Goal: Information Seeking & Learning: Check status

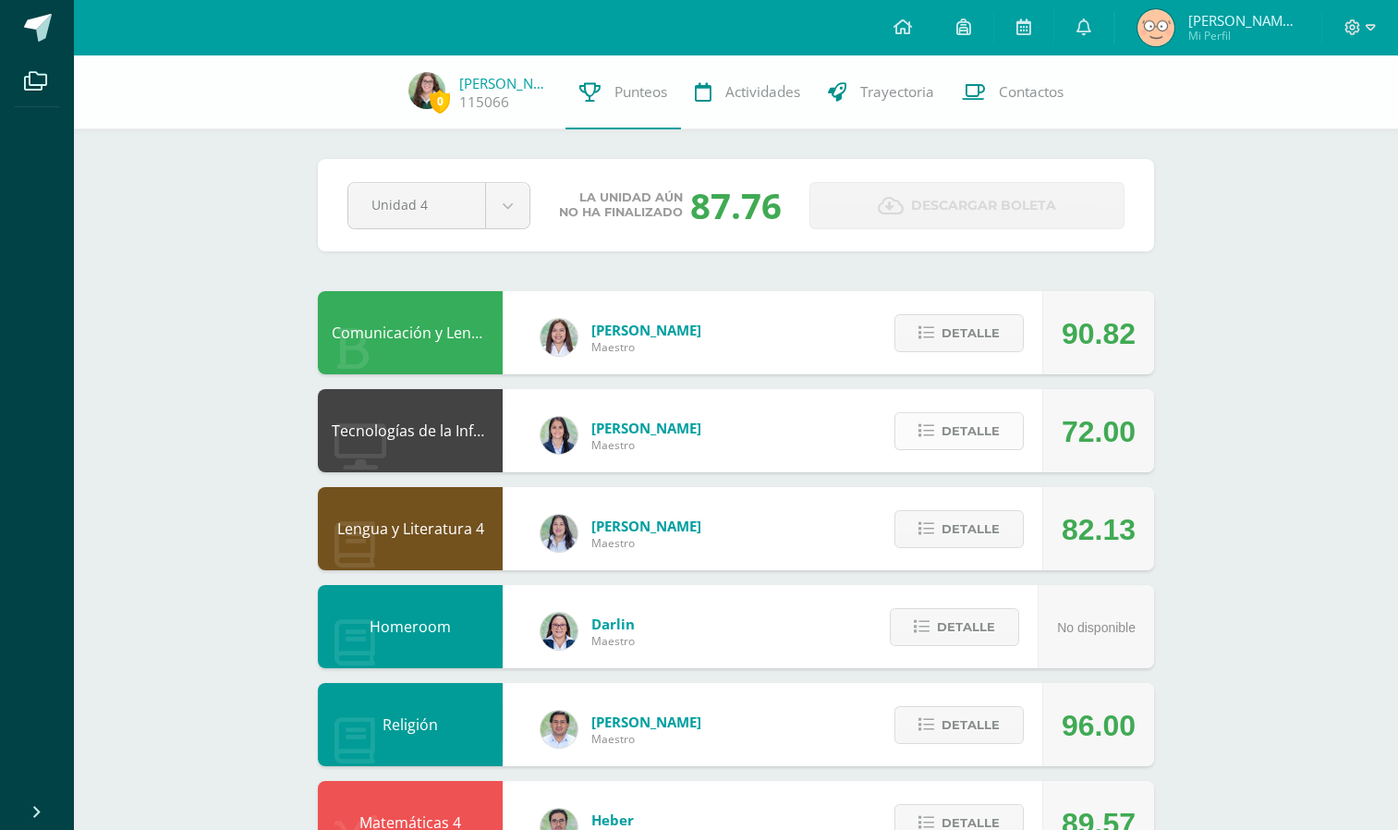
click at [979, 447] on span "Detalle" at bounding box center [971, 431] width 58 height 34
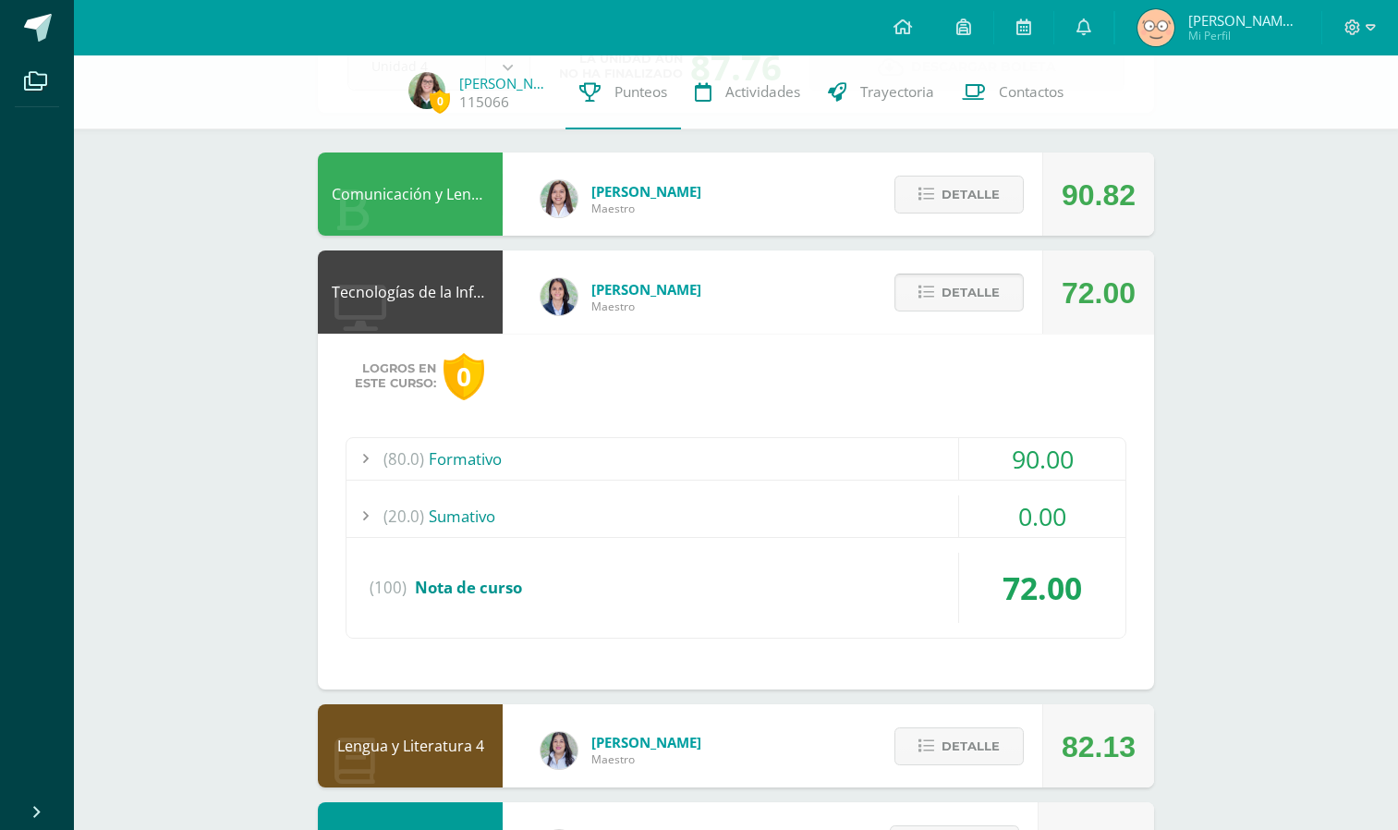
scroll to position [141, 0]
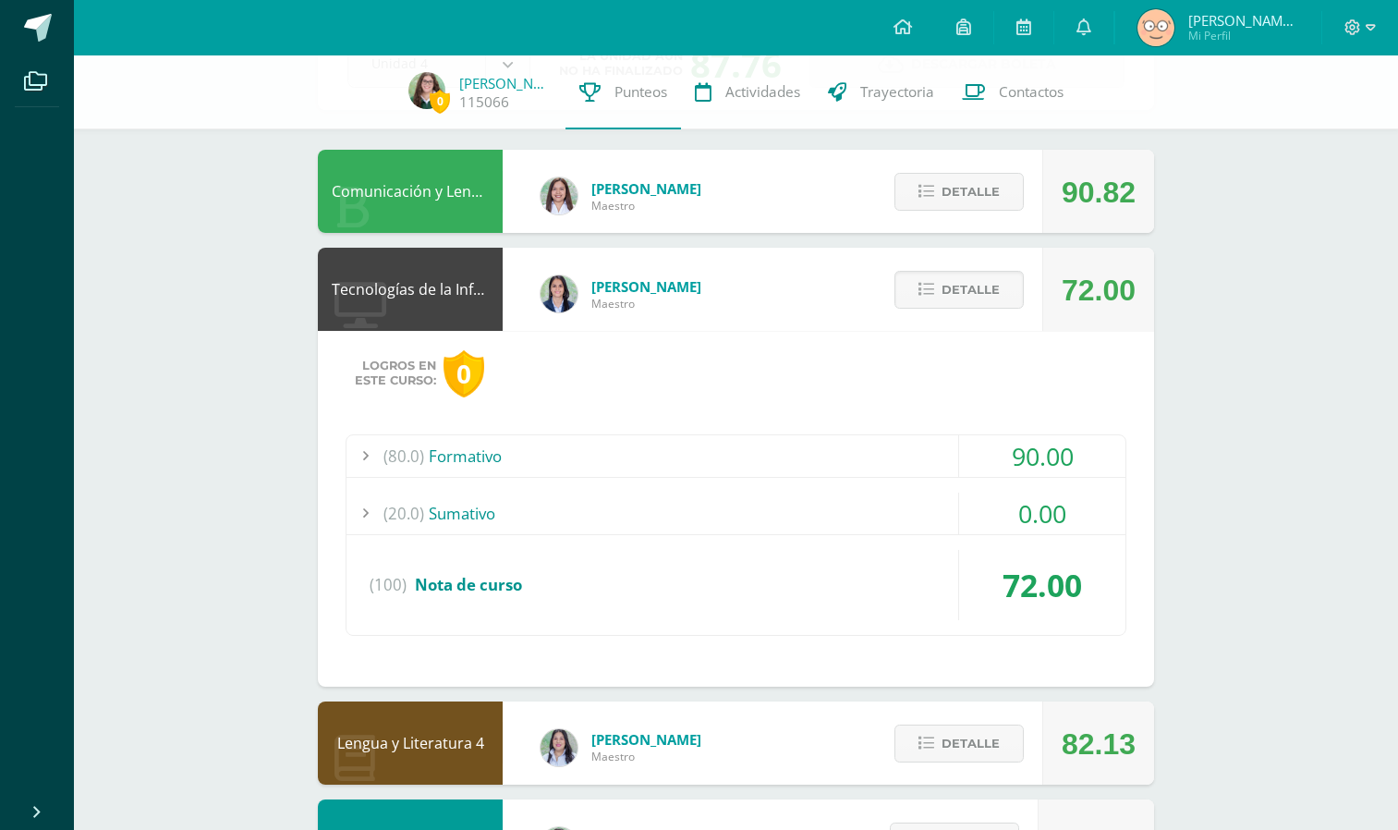
click at [858, 510] on div "(20.0) Sumativo" at bounding box center [736, 514] width 779 height 42
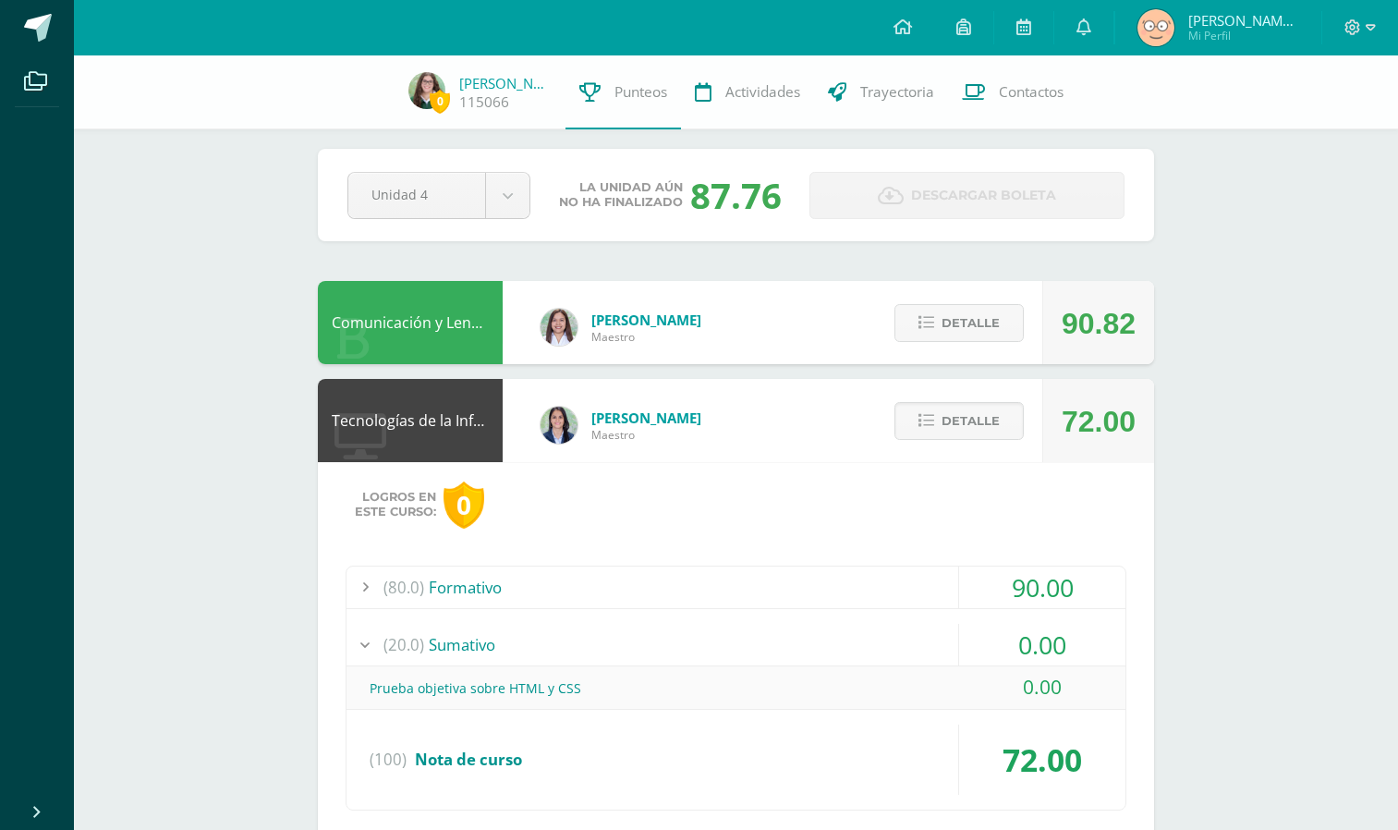
scroll to position [0, 0]
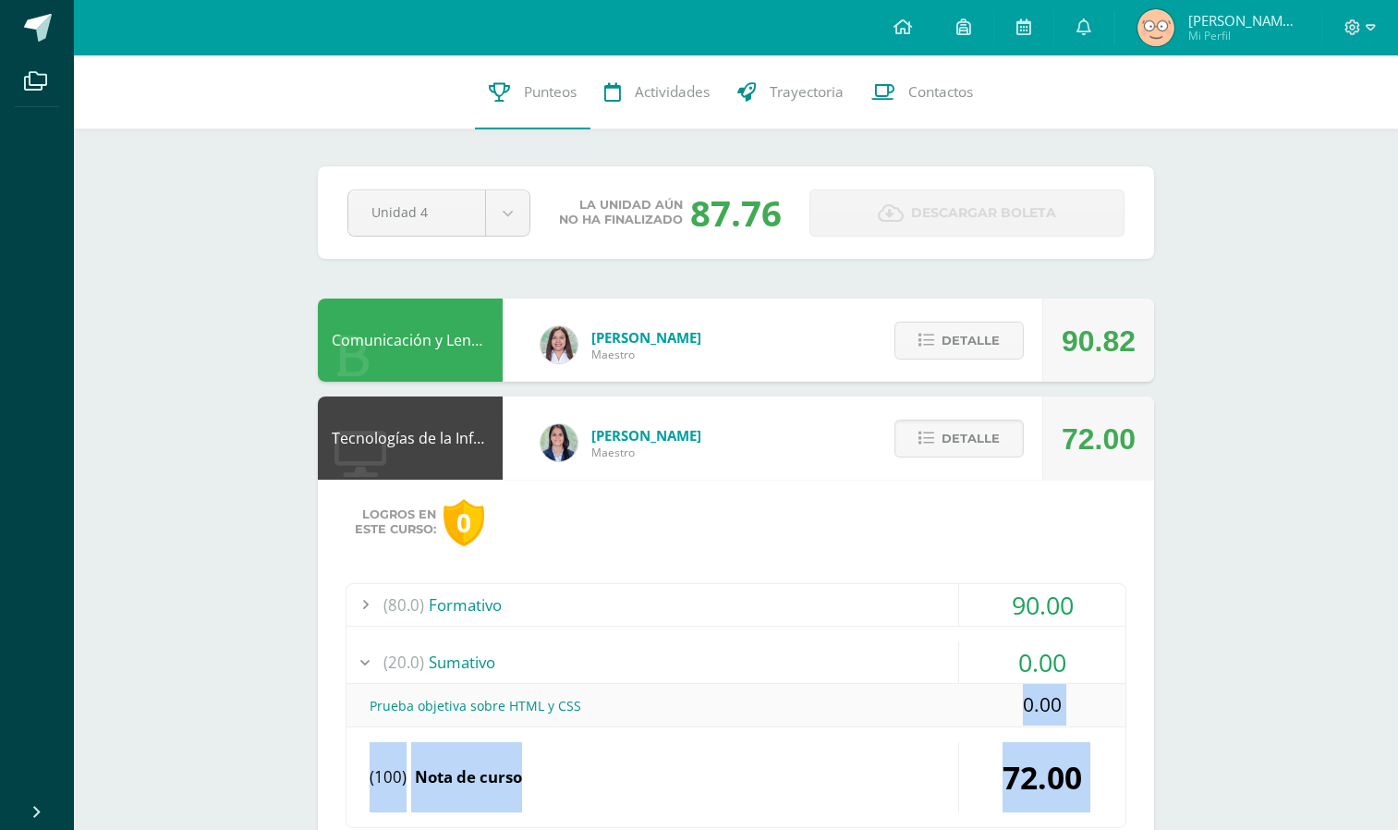
drag, startPoint x: 944, startPoint y: 708, endPoint x: 1289, endPoint y: 736, distance: 345.8
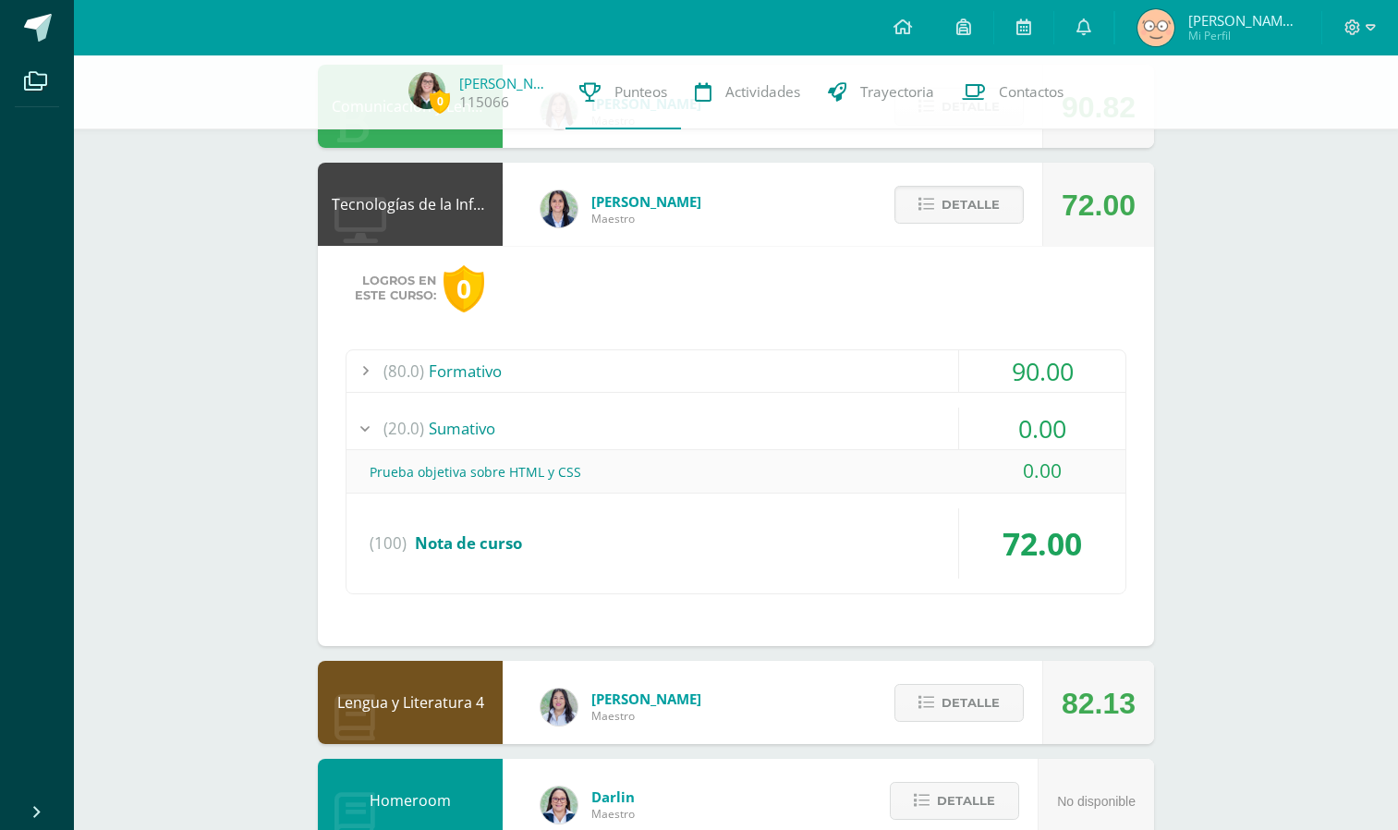
scroll to position [228, 0]
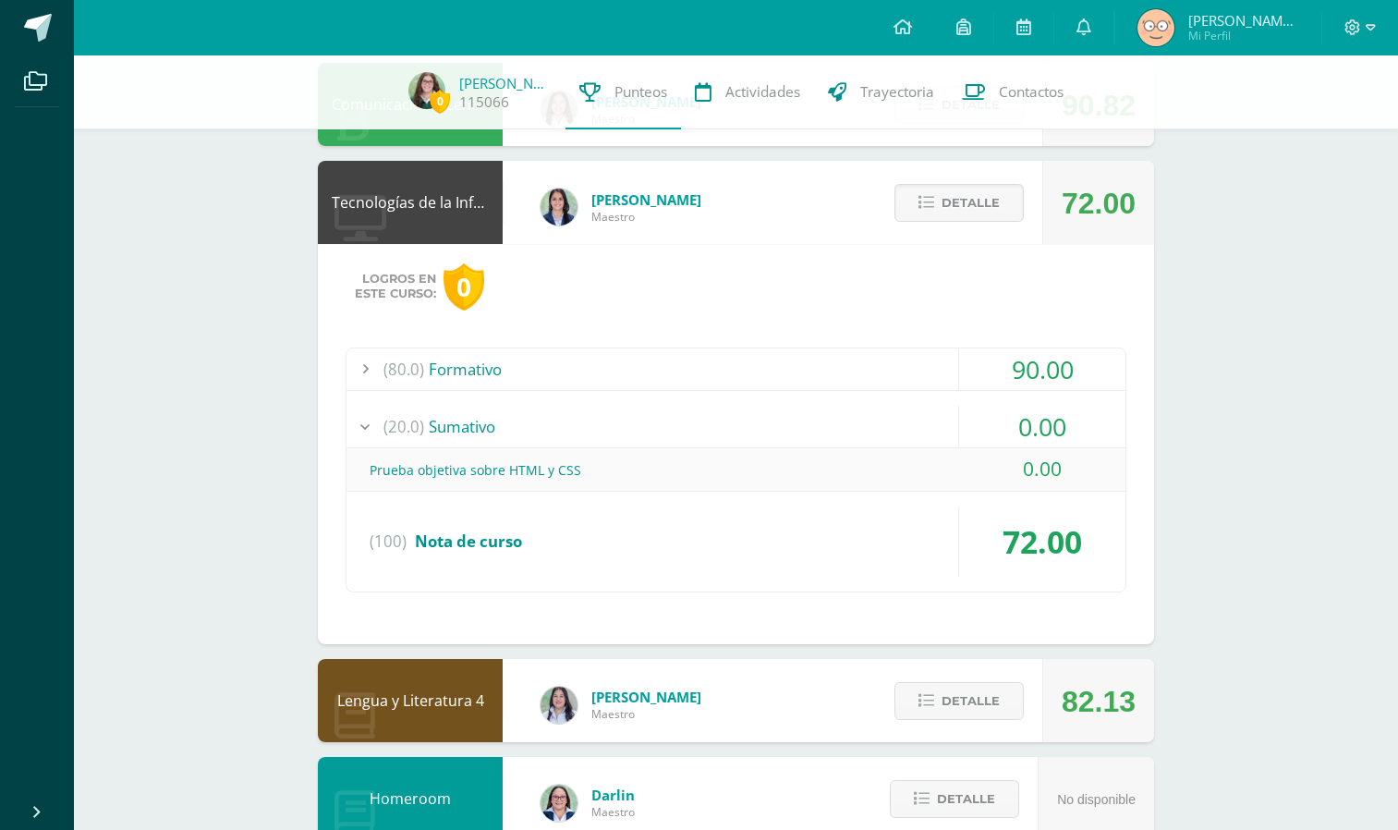
click at [889, 416] on div "(20.0) Sumativo" at bounding box center [736, 427] width 779 height 42
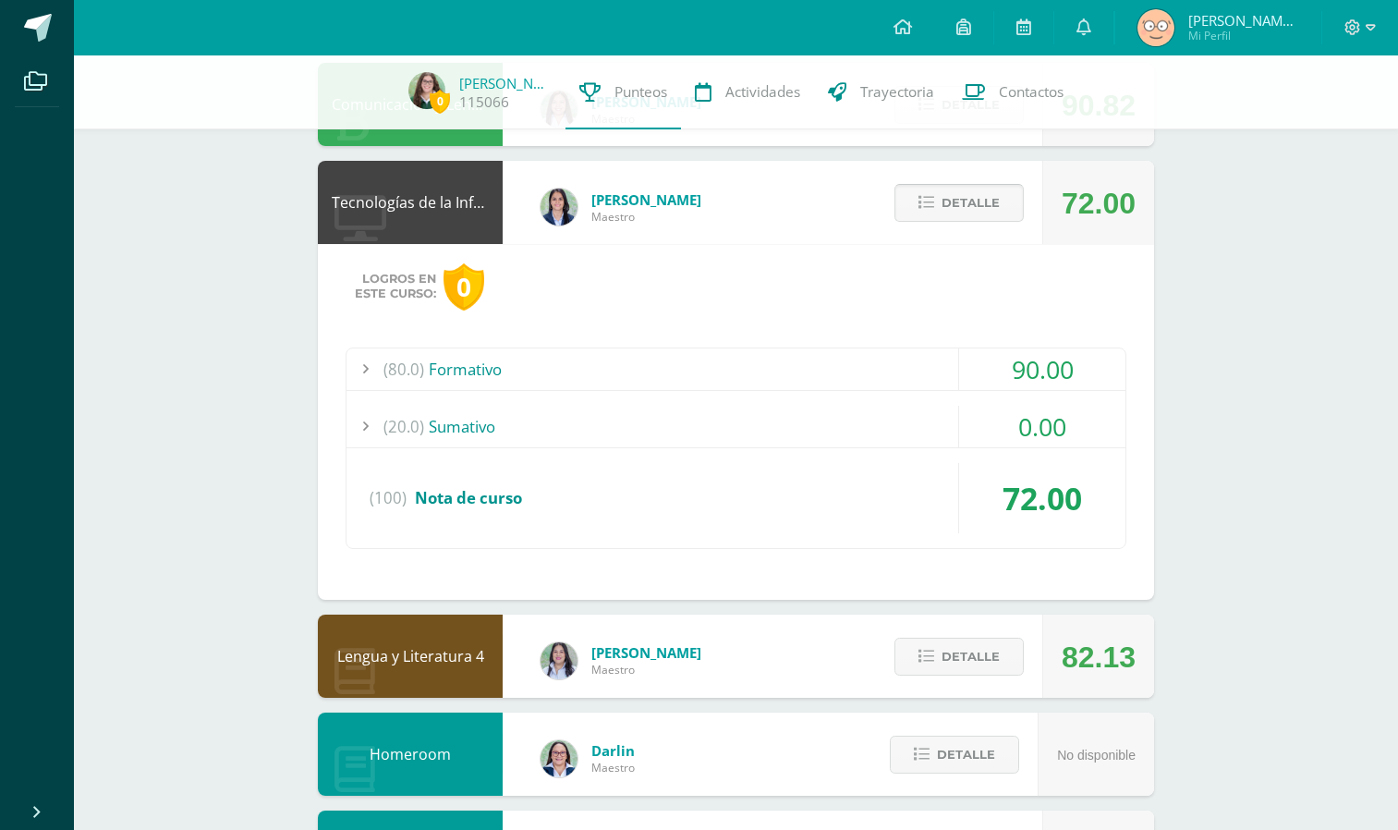
click at [941, 202] on button "Detalle" at bounding box center [958, 203] width 129 height 38
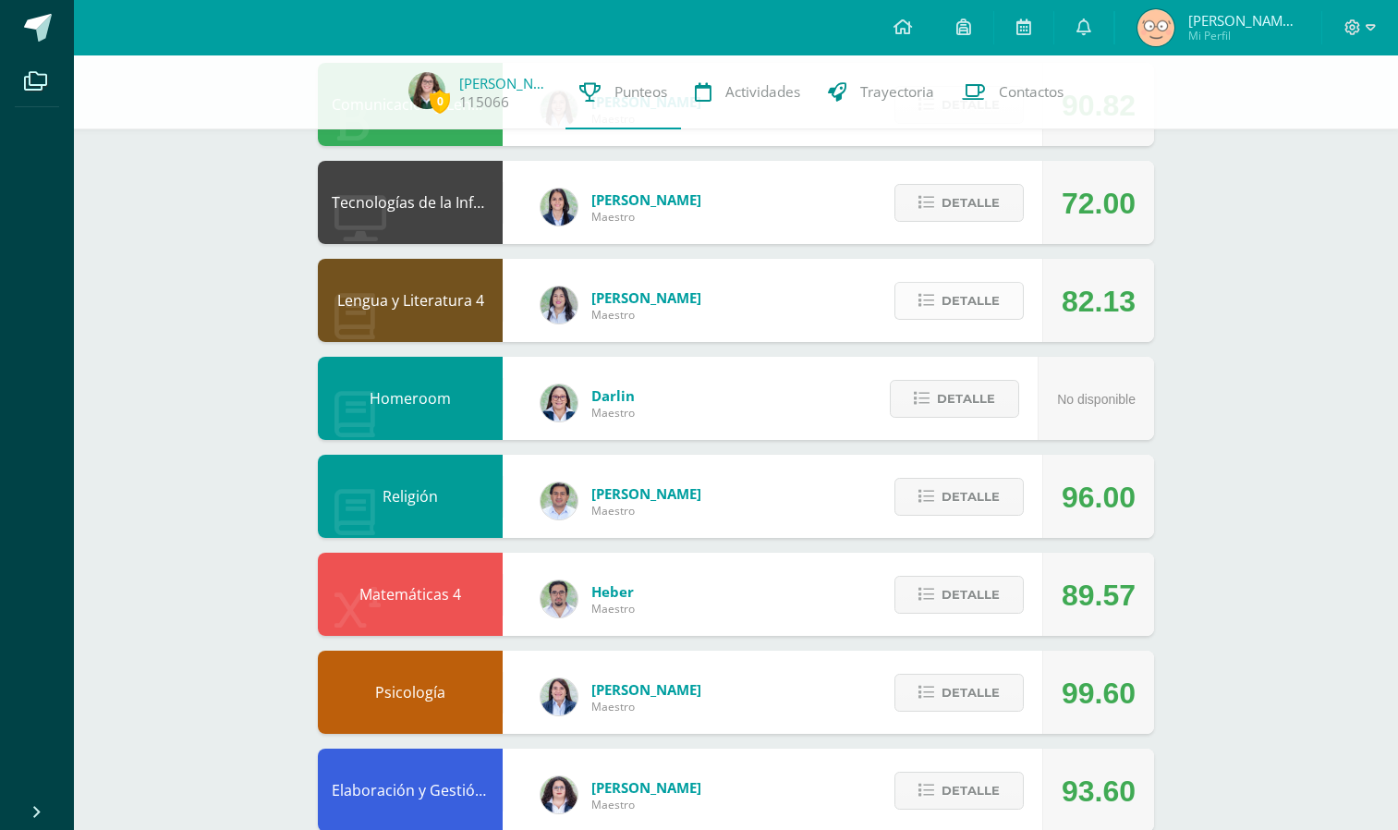
click at [936, 308] on button "Detalle" at bounding box center [958, 301] width 129 height 38
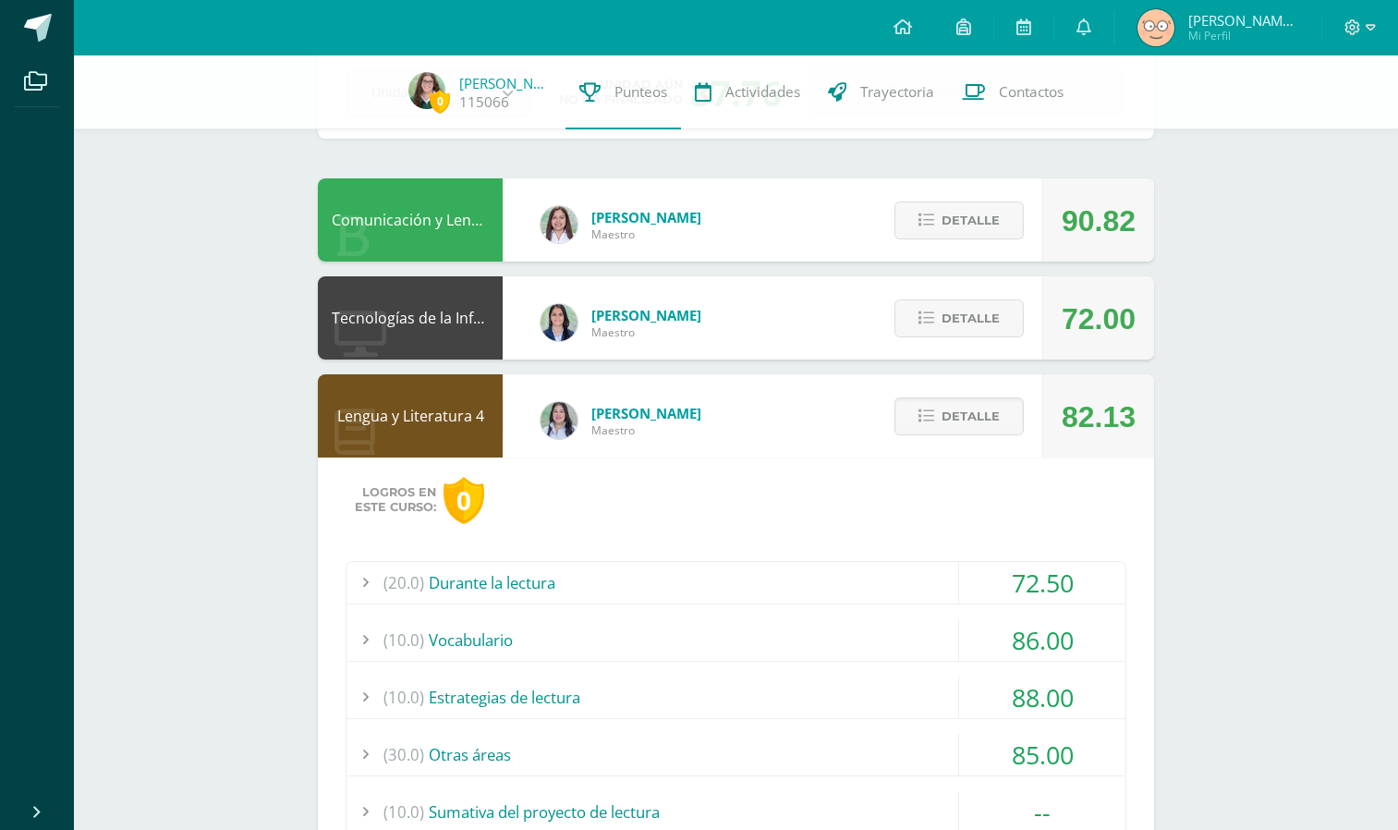
scroll to position [95, 0]
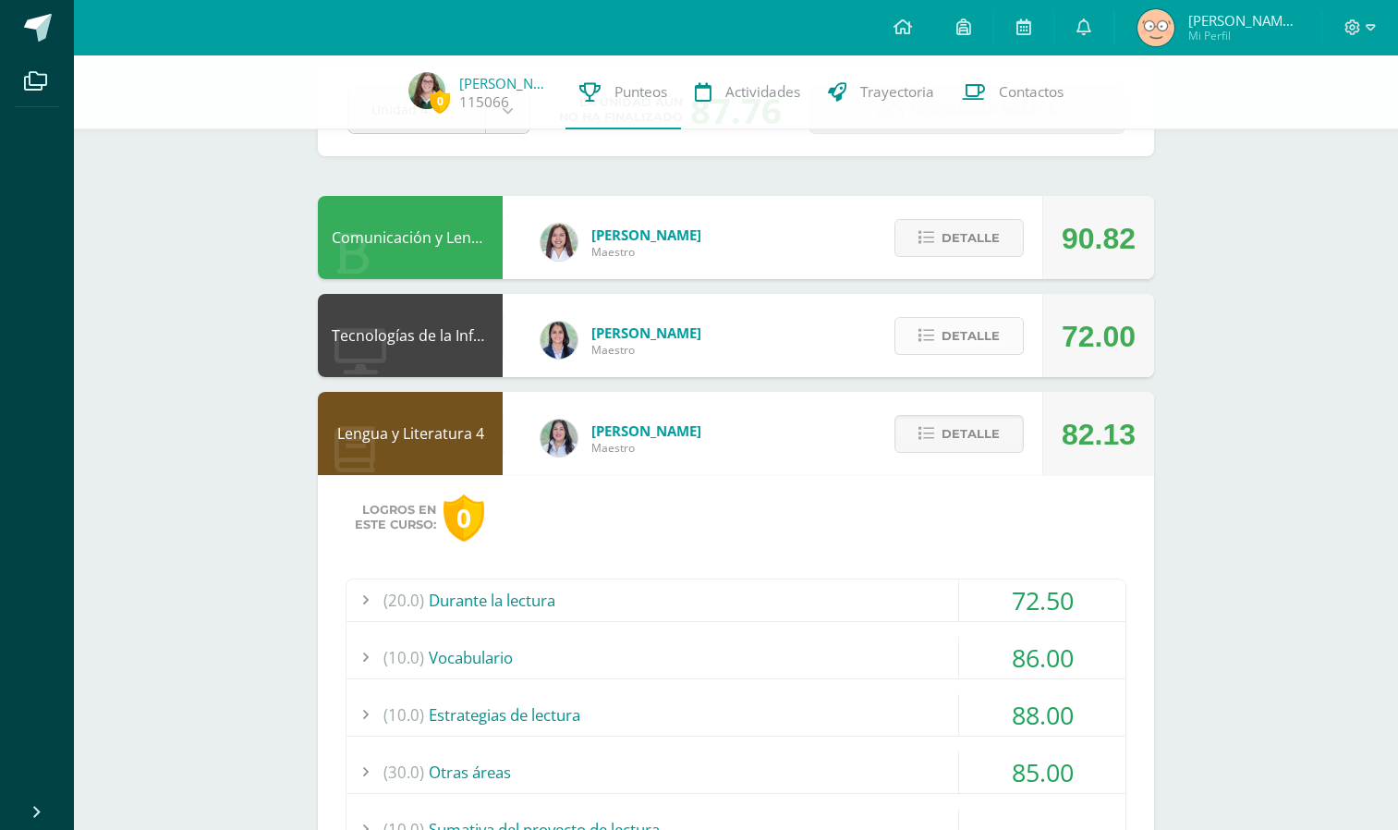
click at [970, 338] on span "Detalle" at bounding box center [971, 336] width 58 height 34
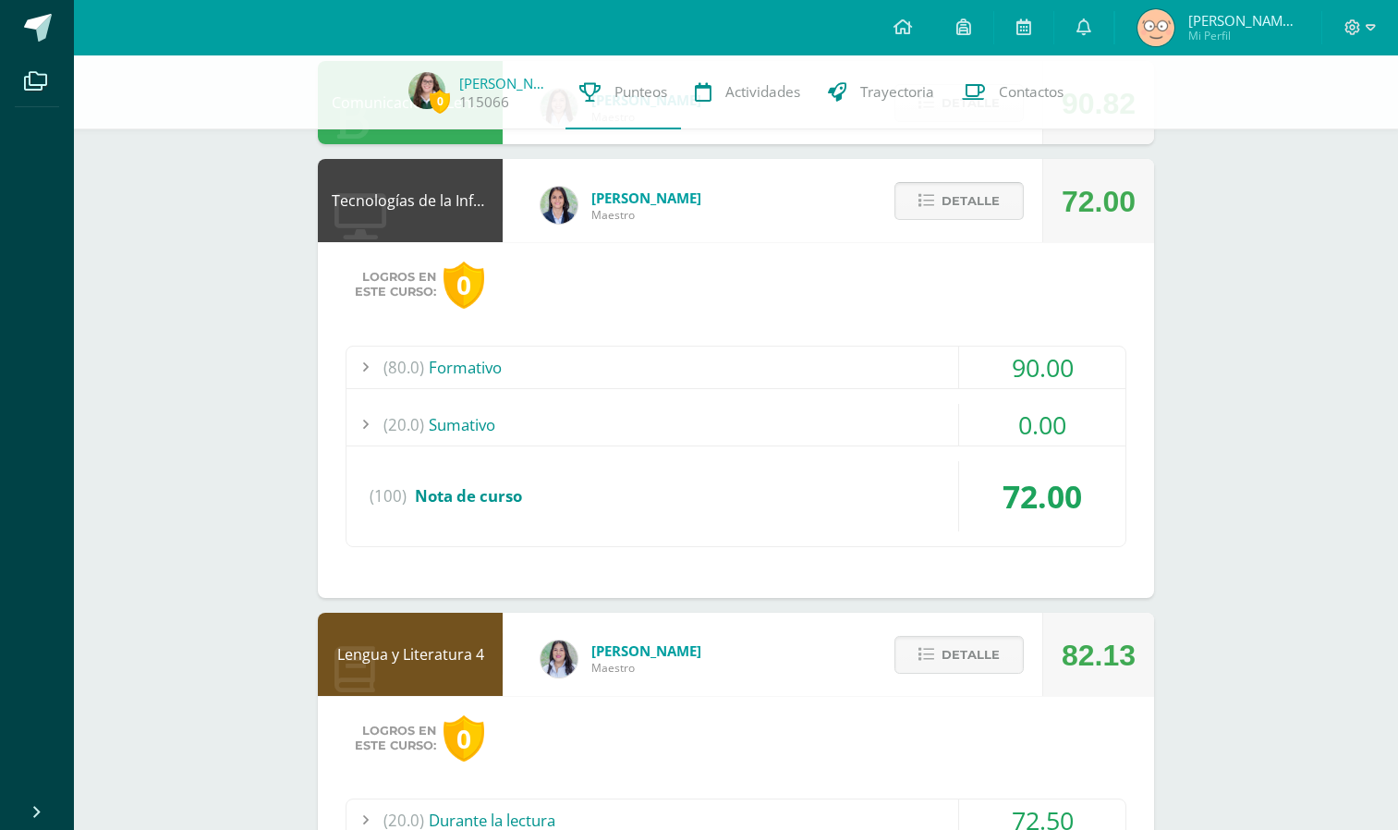
scroll to position [231, 0]
click at [813, 430] on div "(20.0) Sumativo" at bounding box center [736, 424] width 779 height 42
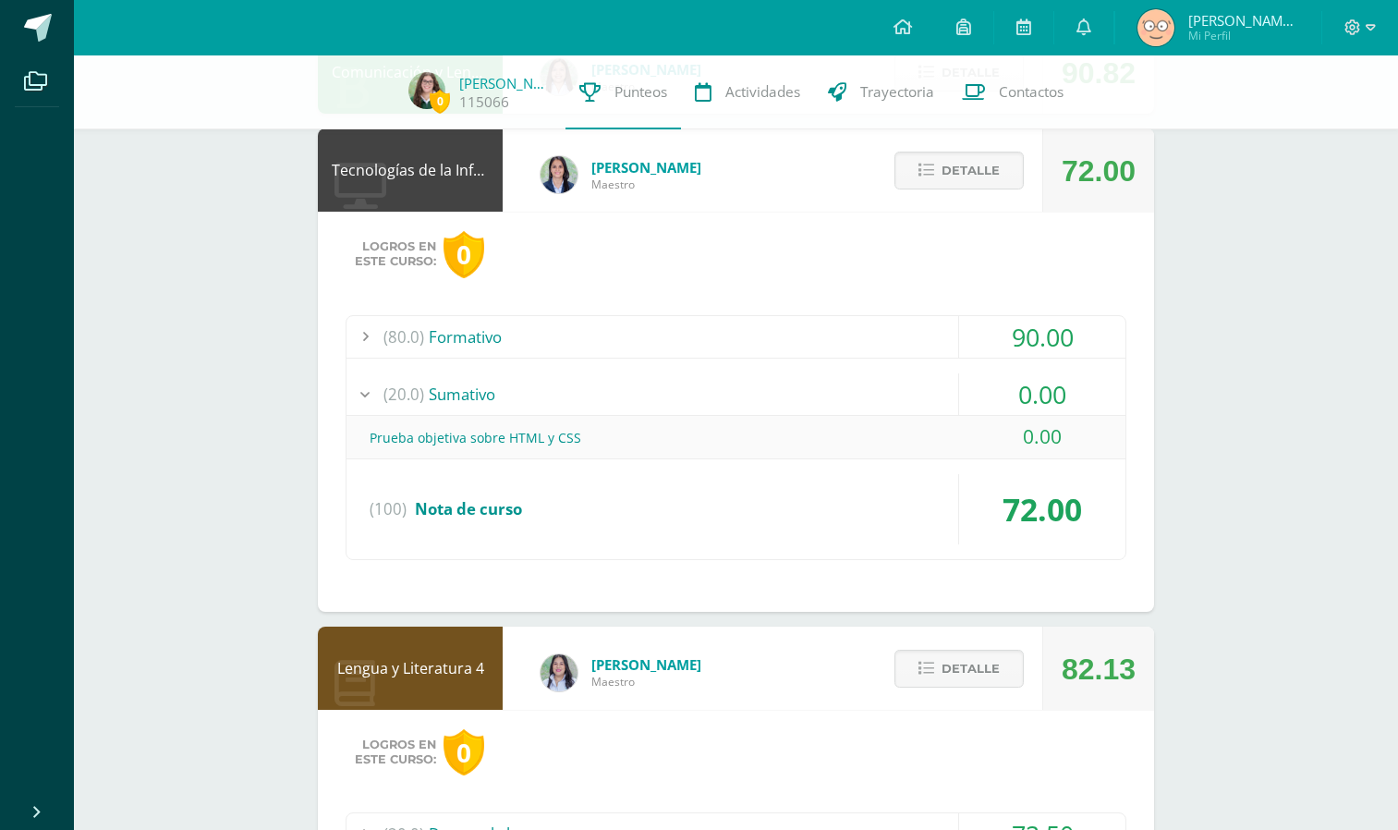
scroll to position [267, 0]
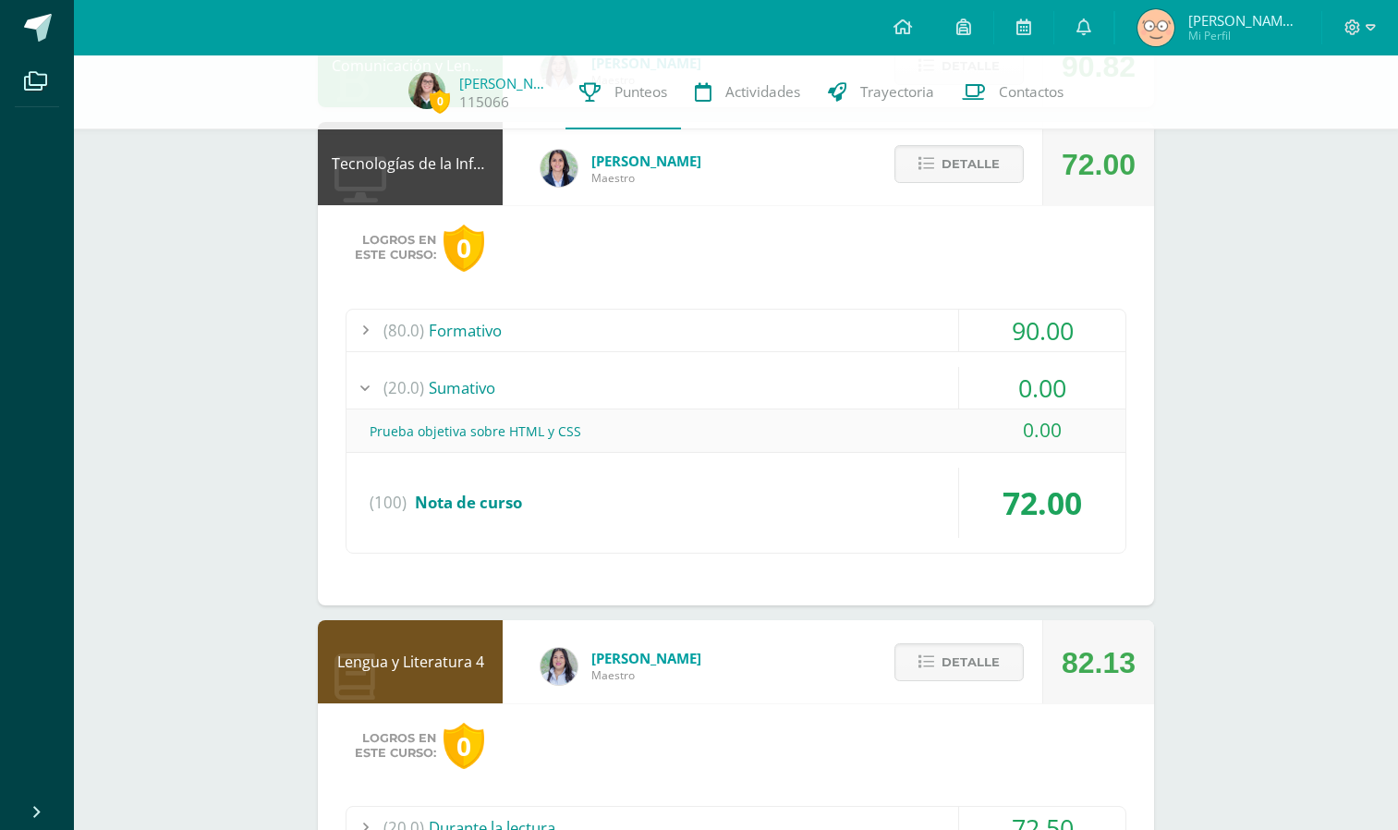
click at [912, 382] on div "(20.0) Sumativo" at bounding box center [736, 388] width 779 height 42
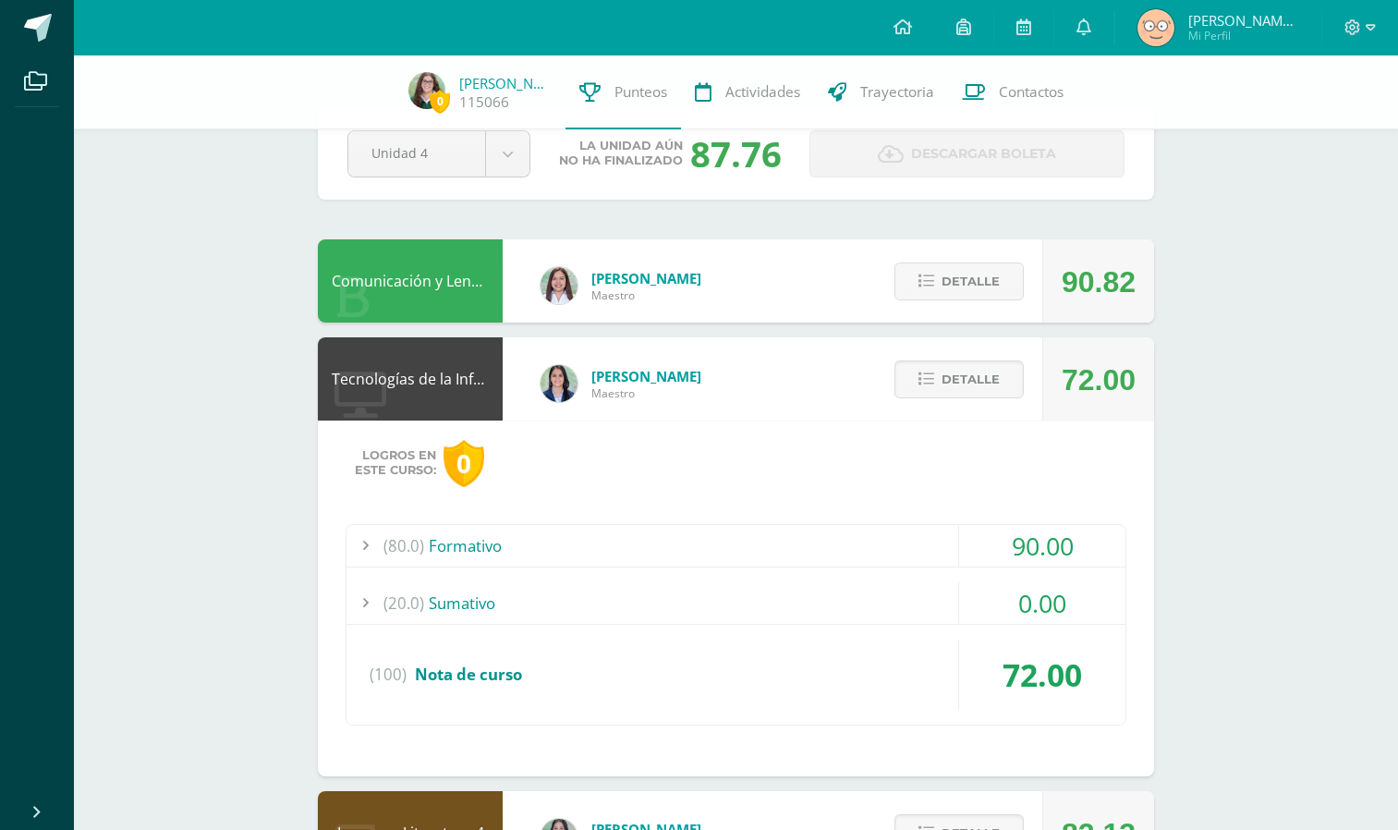
scroll to position [0, 0]
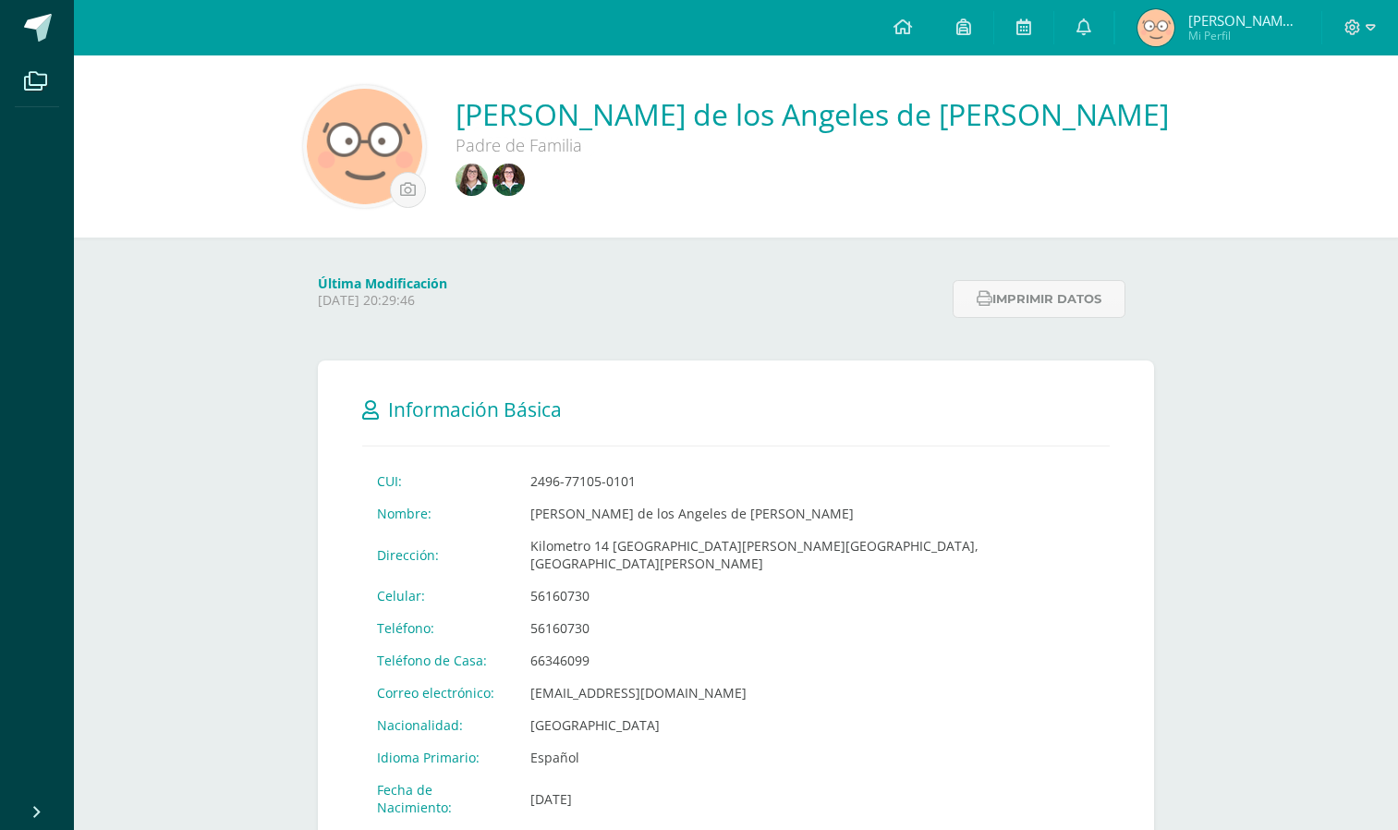
click at [488, 171] on img at bounding box center [472, 180] width 32 height 32
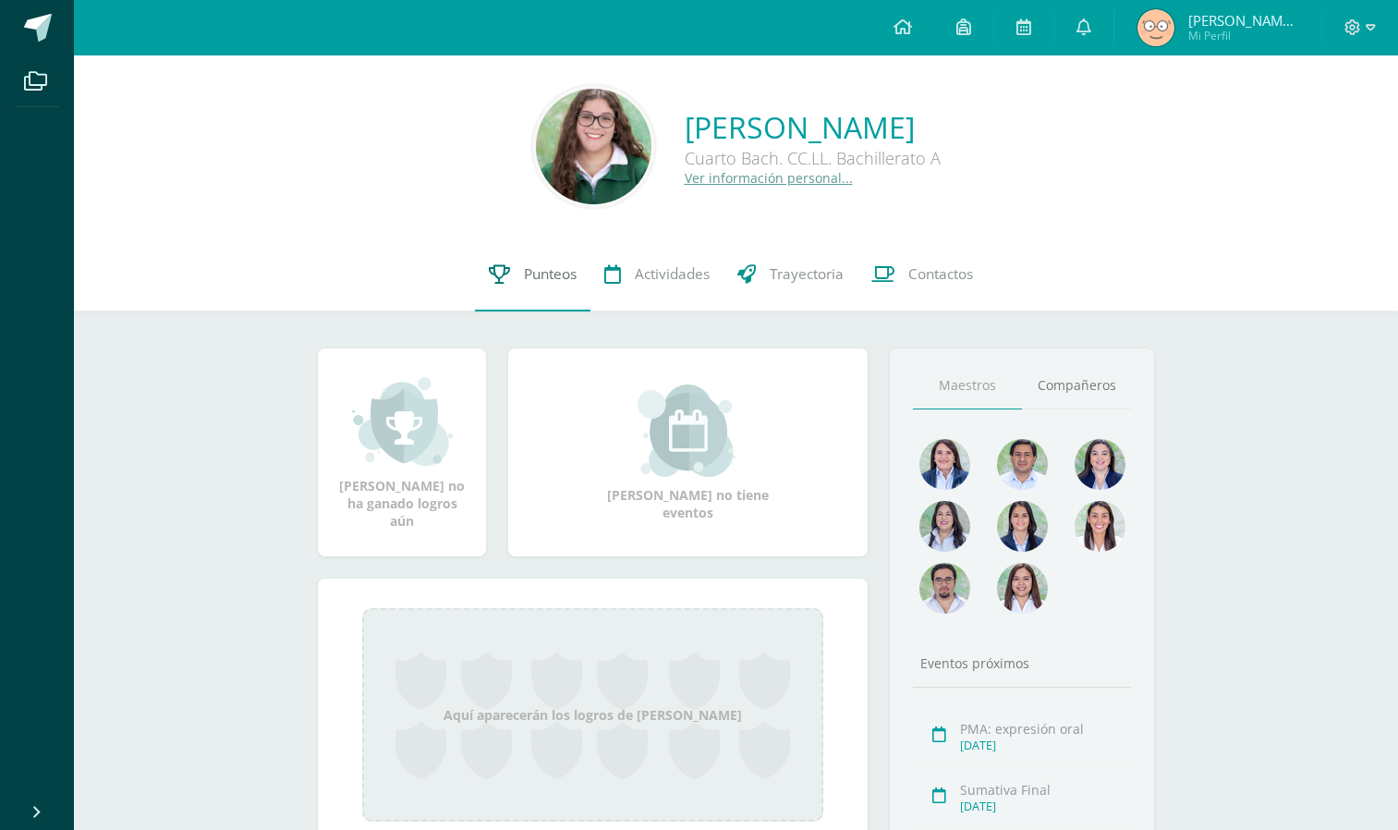
click at [541, 293] on link "Punteos" at bounding box center [533, 274] width 116 height 74
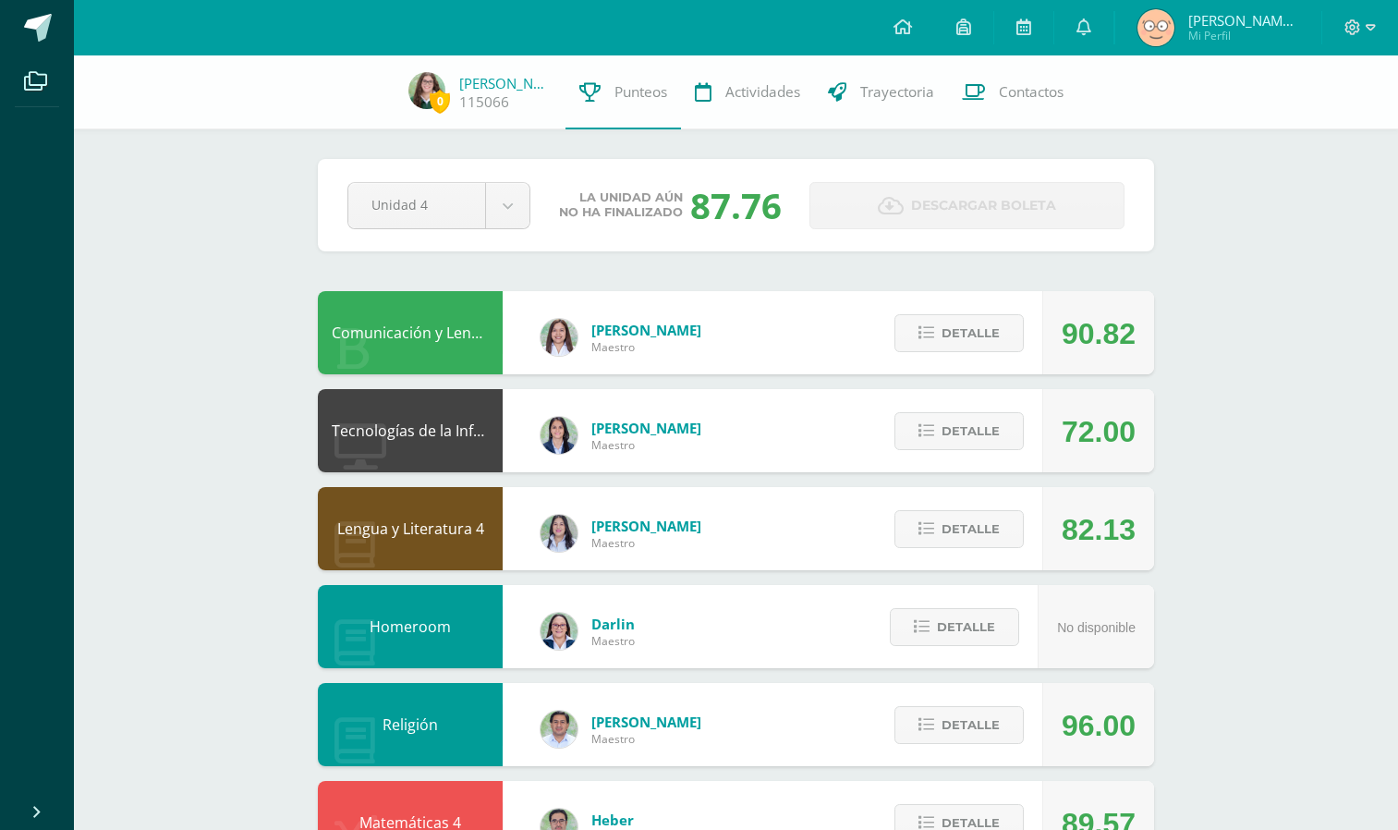
click at [541, 293] on div "Comunicación y Lenguaje L3 Inglés 4 [PERSON_NAME] Maestro 90.82 [GEOGRAPHIC_DAT…" at bounding box center [736, 332] width 836 height 83
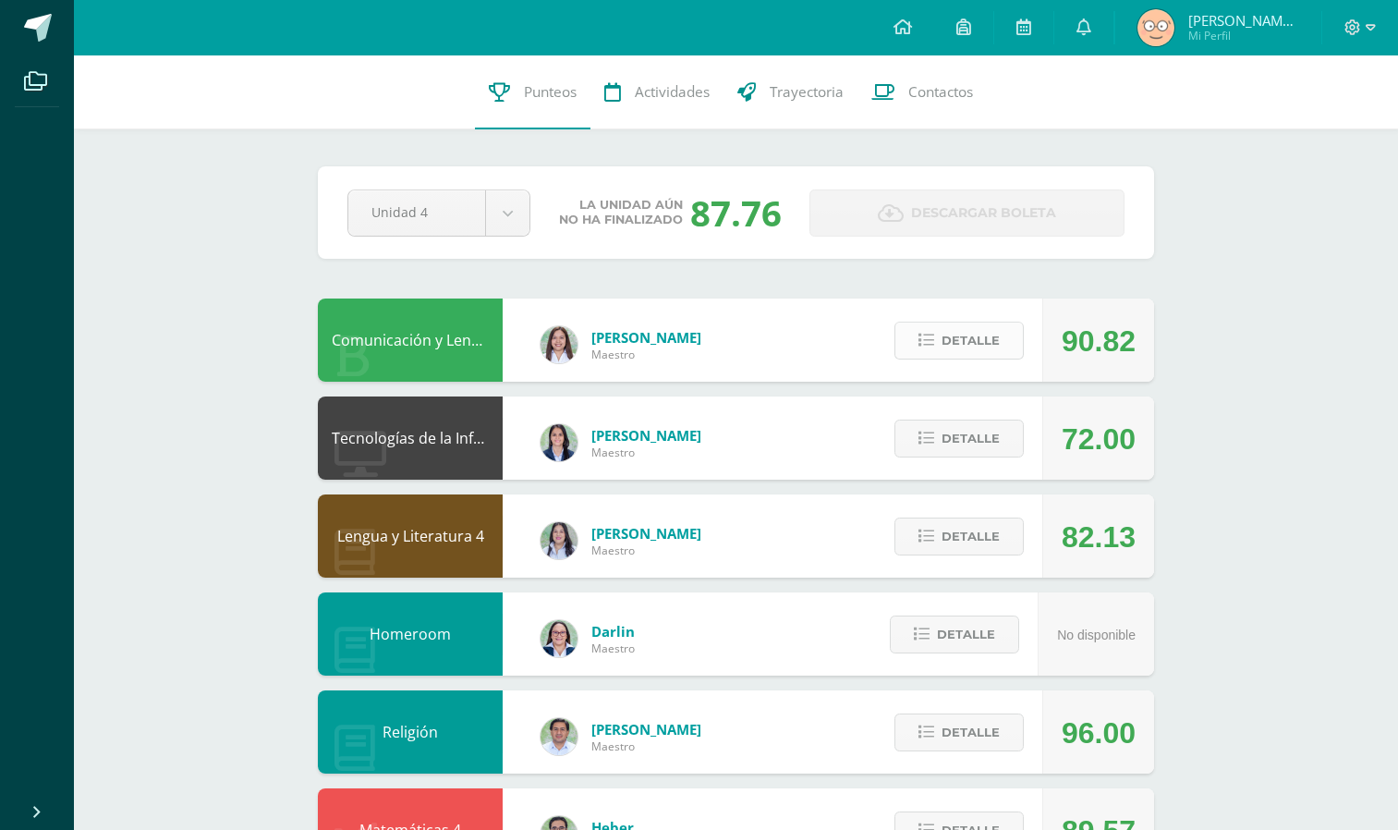
click at [923, 340] on icon at bounding box center [926, 341] width 16 height 16
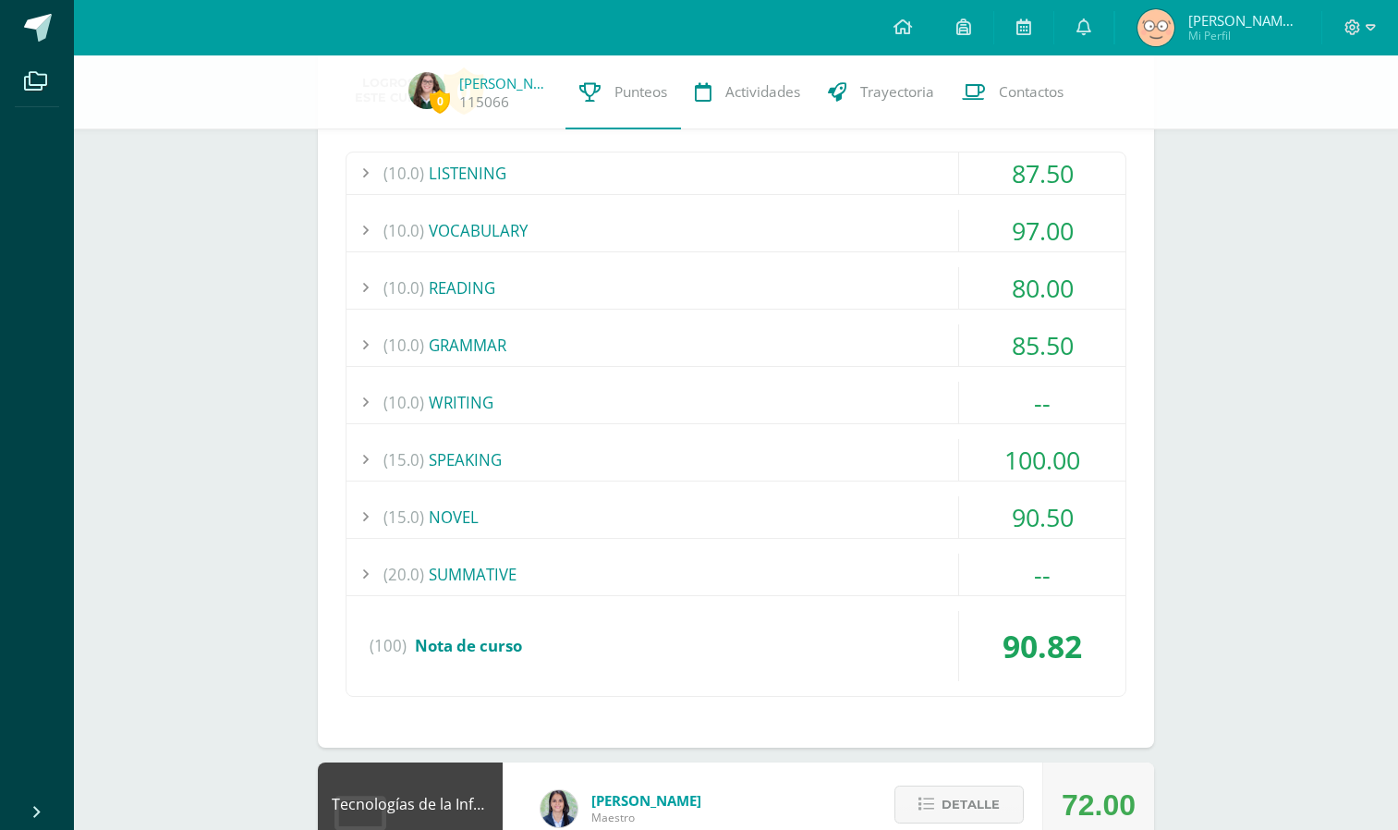
scroll to position [327, 0]
click at [749, 442] on div "(15.0) SPEAKING" at bounding box center [736, 459] width 779 height 42
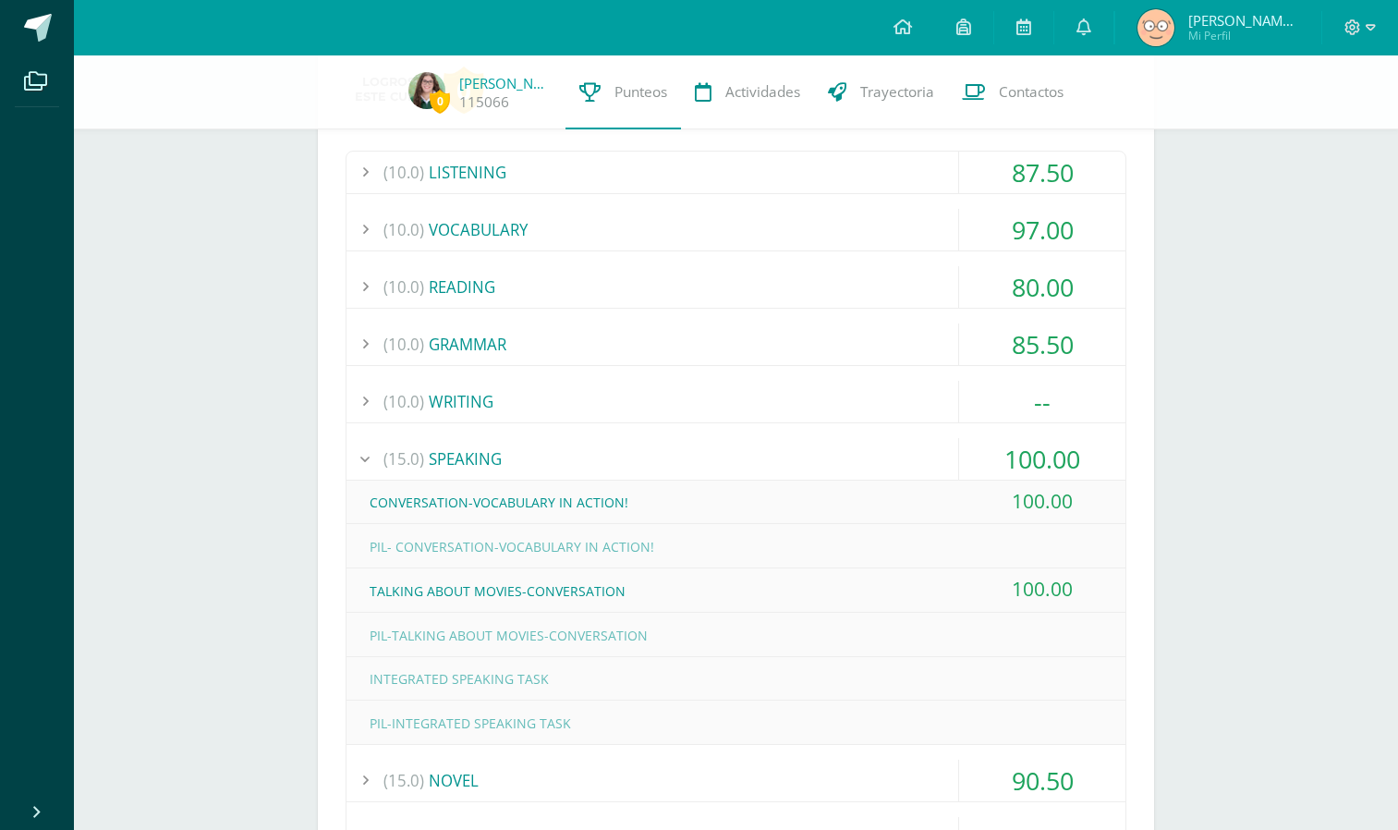
click at [749, 442] on div "(15.0) SPEAKING" at bounding box center [736, 459] width 779 height 42
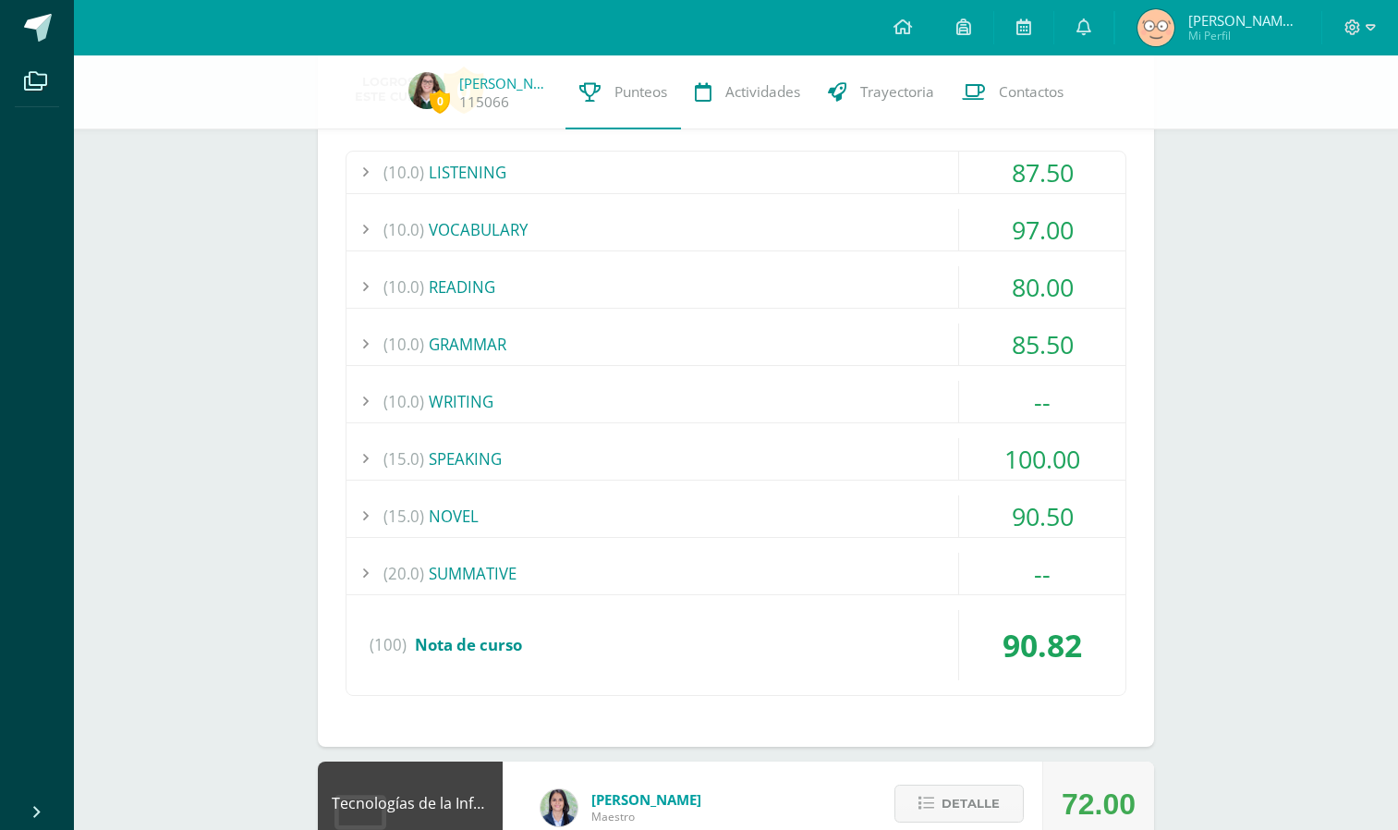
click at [749, 442] on div "(15.0) SPEAKING" at bounding box center [736, 459] width 779 height 42
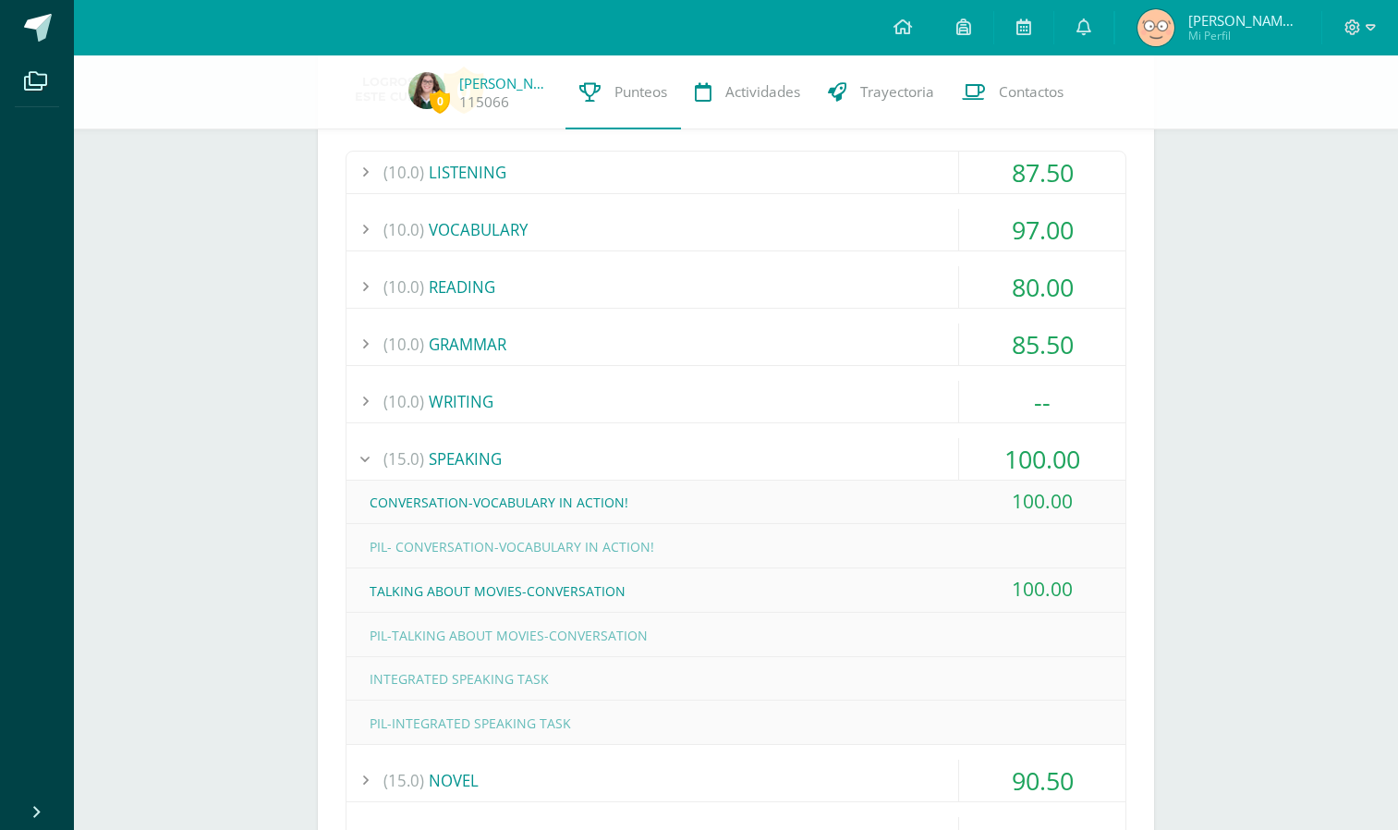
click at [749, 442] on div "(15.0) SPEAKING" at bounding box center [736, 459] width 779 height 42
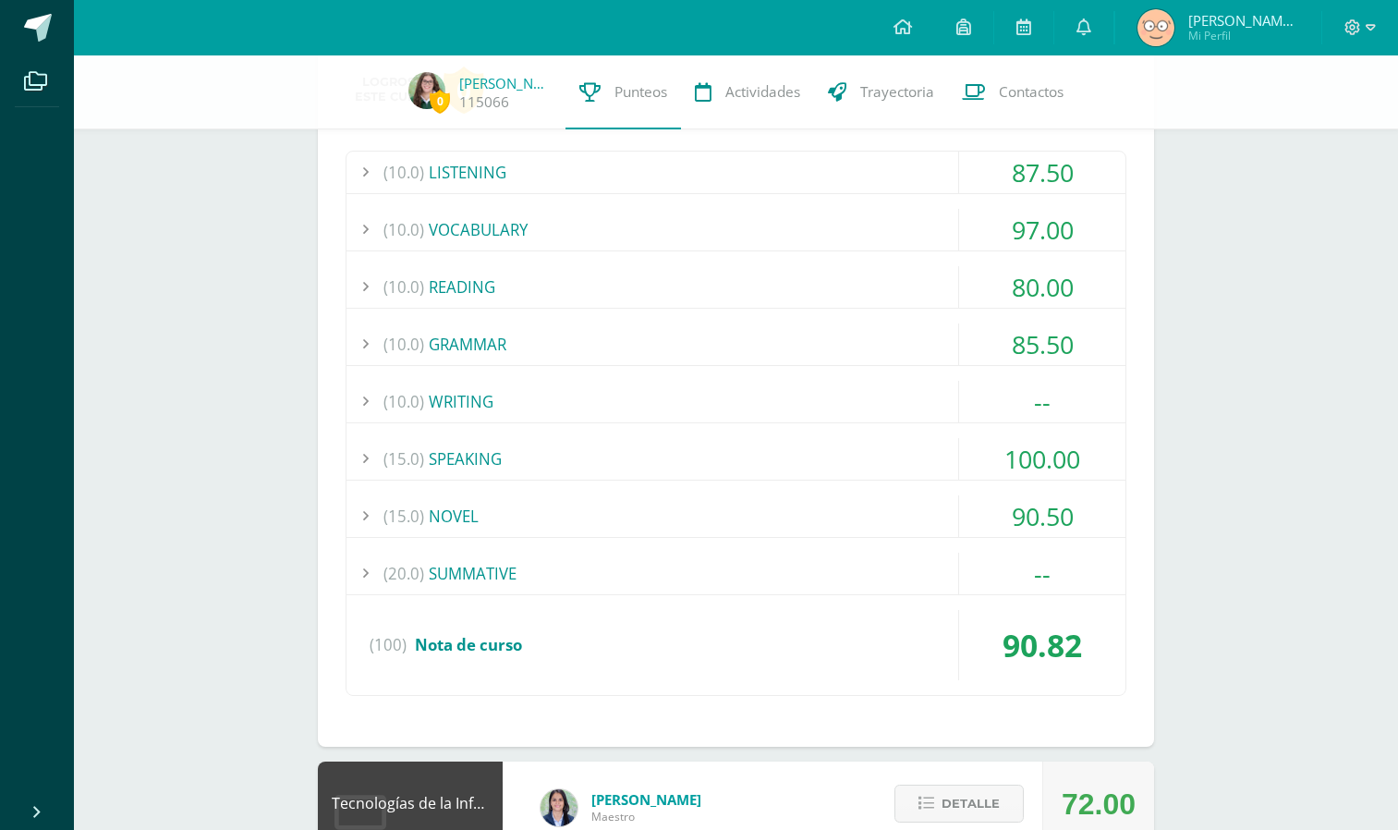
click at [761, 397] on div "(10.0) WRITING" at bounding box center [736, 402] width 779 height 42
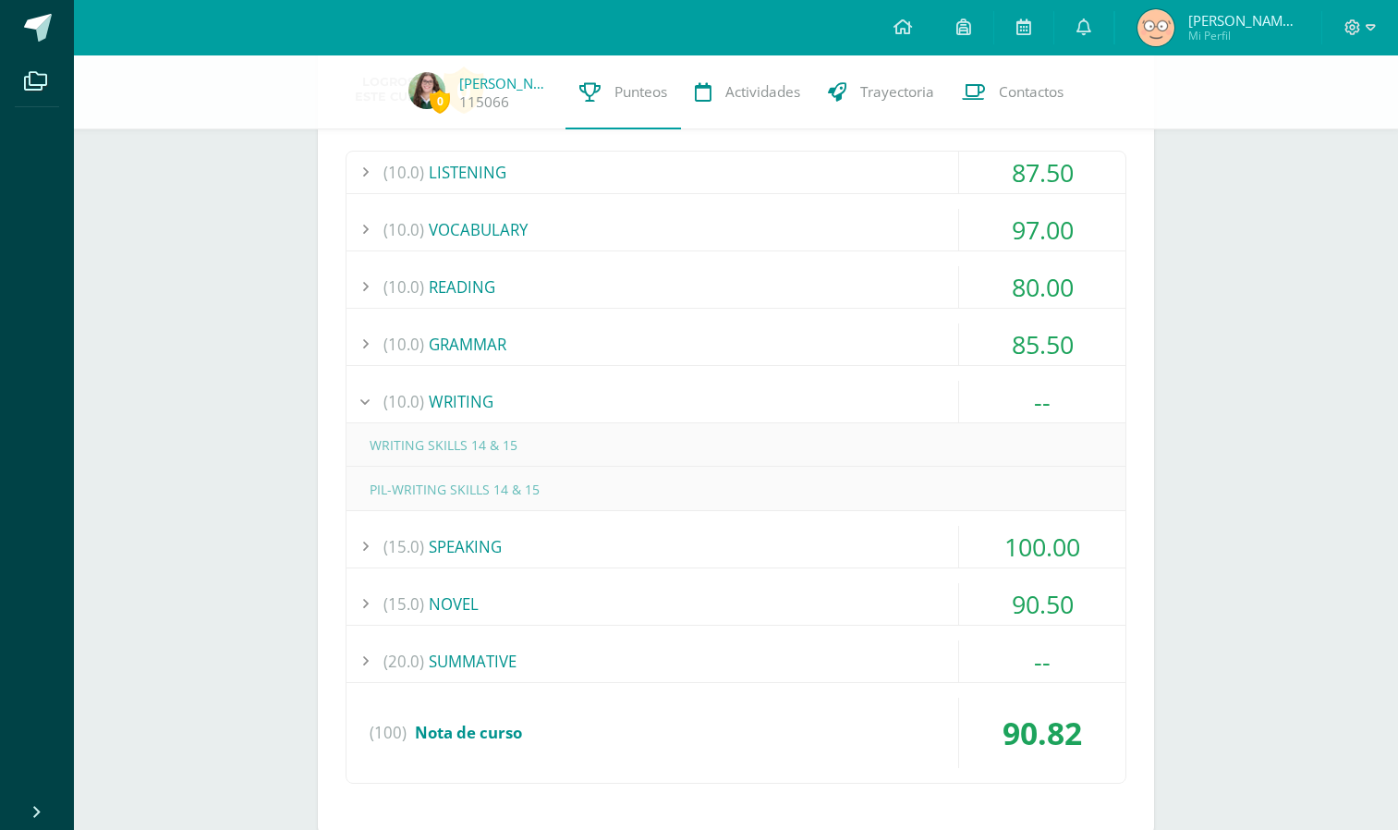
click at [761, 398] on div "(10.0) WRITING" at bounding box center [736, 402] width 779 height 42
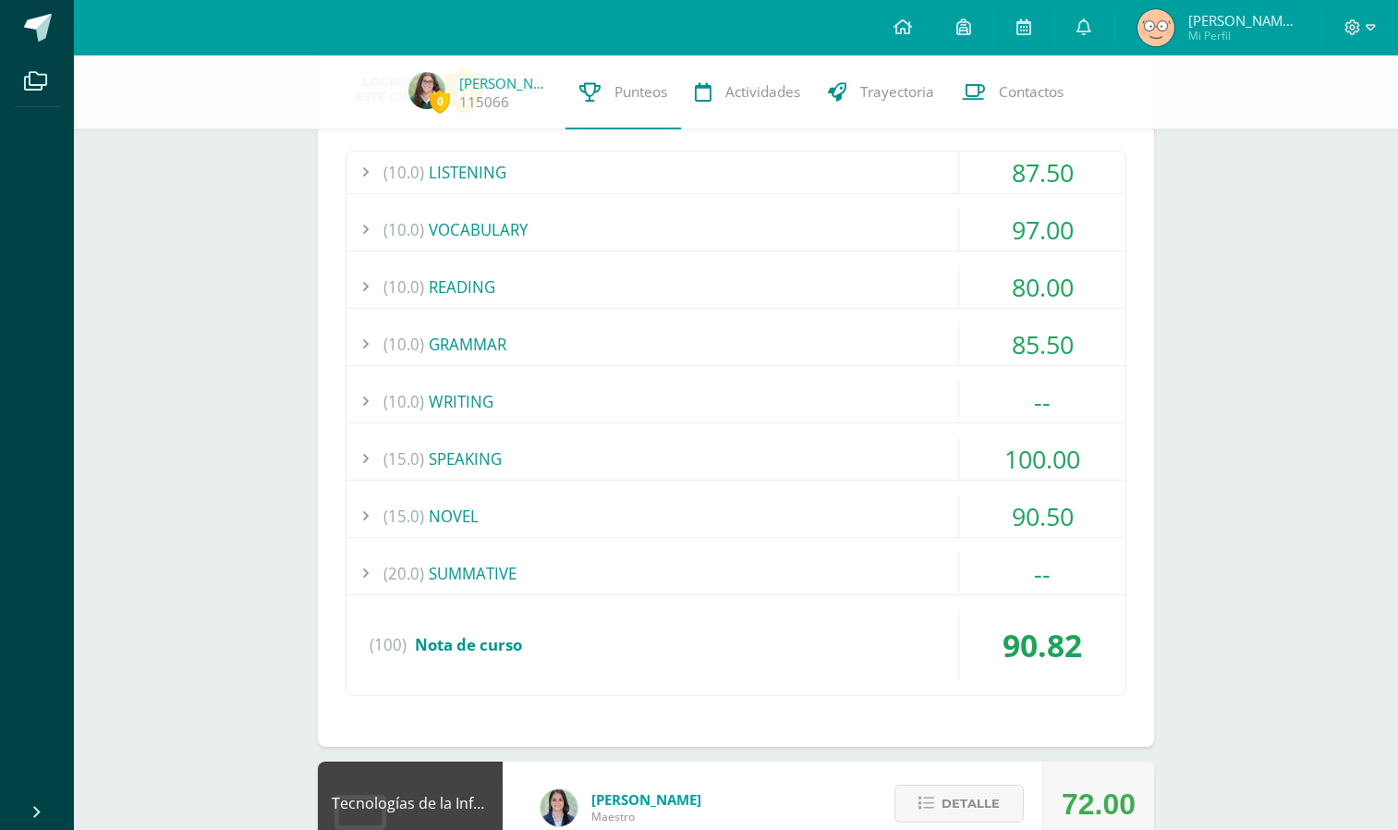
click at [794, 562] on div "(20.0) SUMMATIVE" at bounding box center [736, 574] width 779 height 42
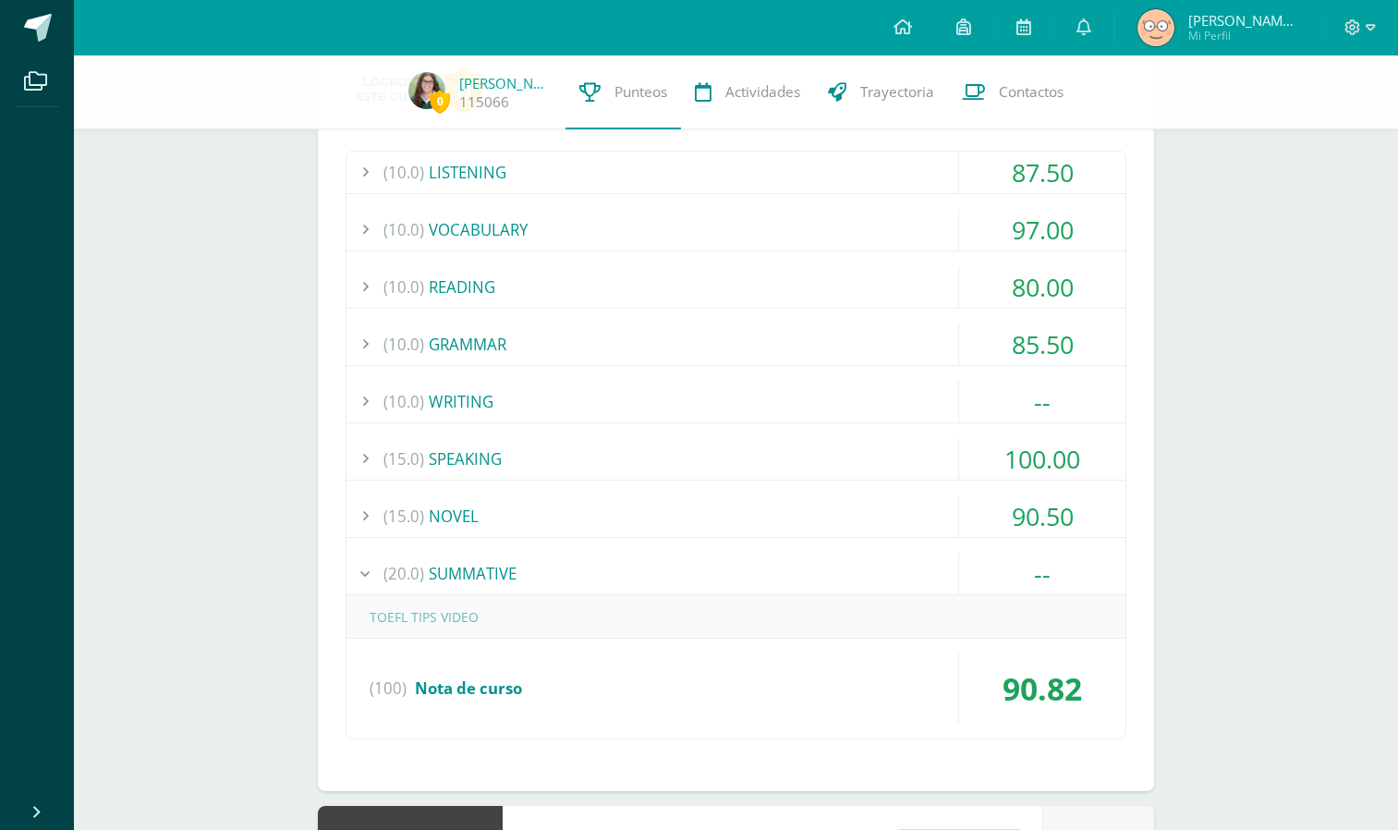
click at [794, 562] on div "(20.0) SUMMATIVE" at bounding box center [736, 574] width 779 height 42
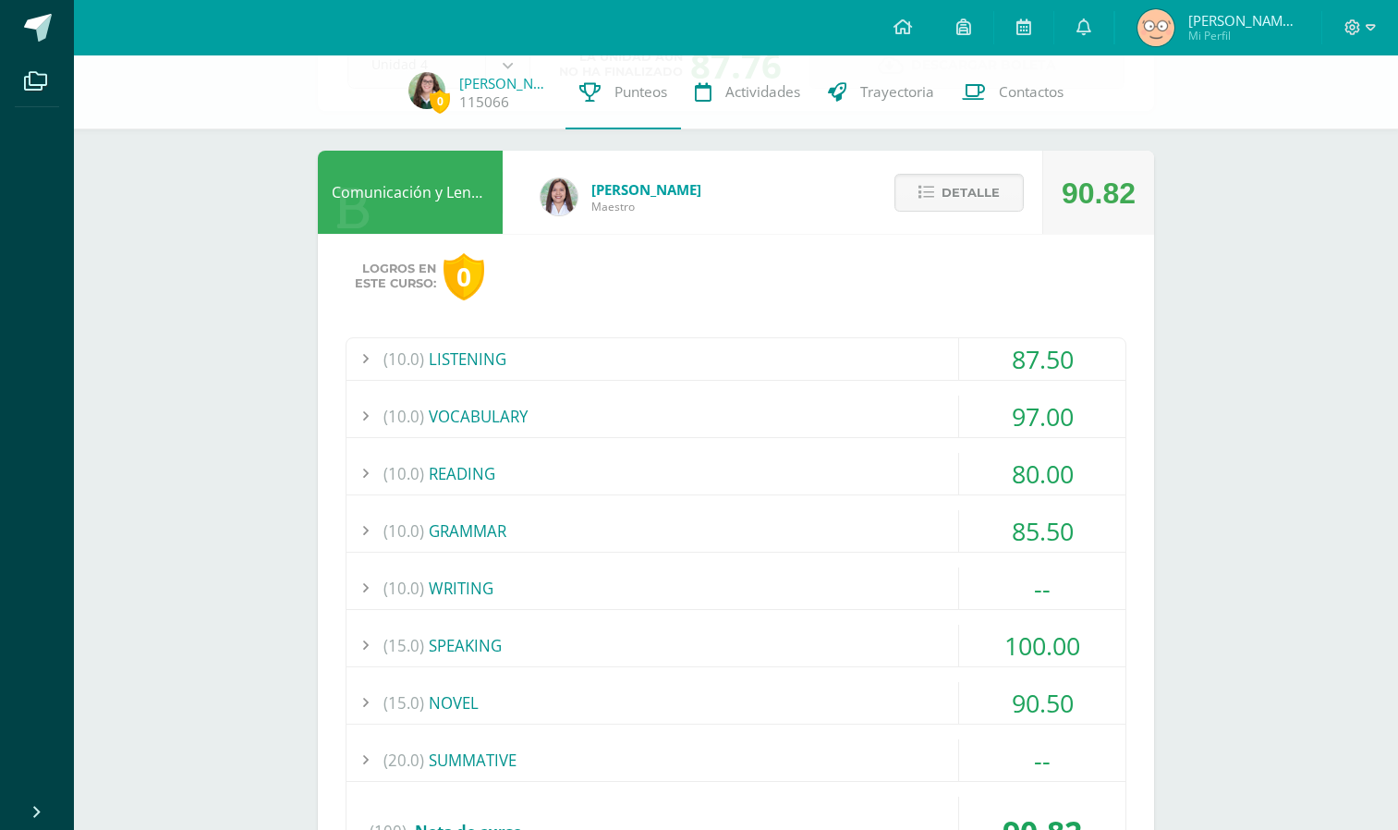
scroll to position [0, 0]
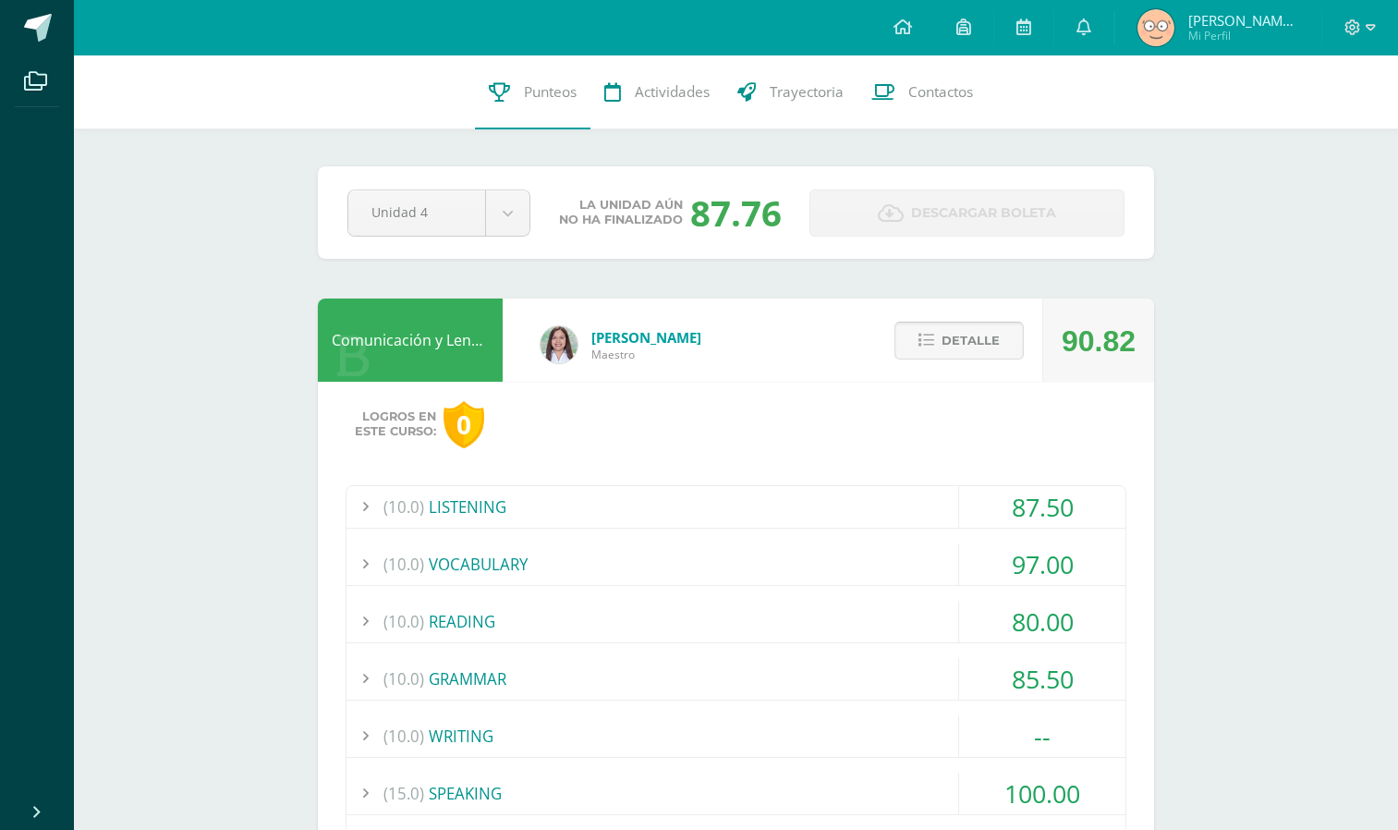
click at [924, 336] on icon at bounding box center [926, 341] width 16 height 16
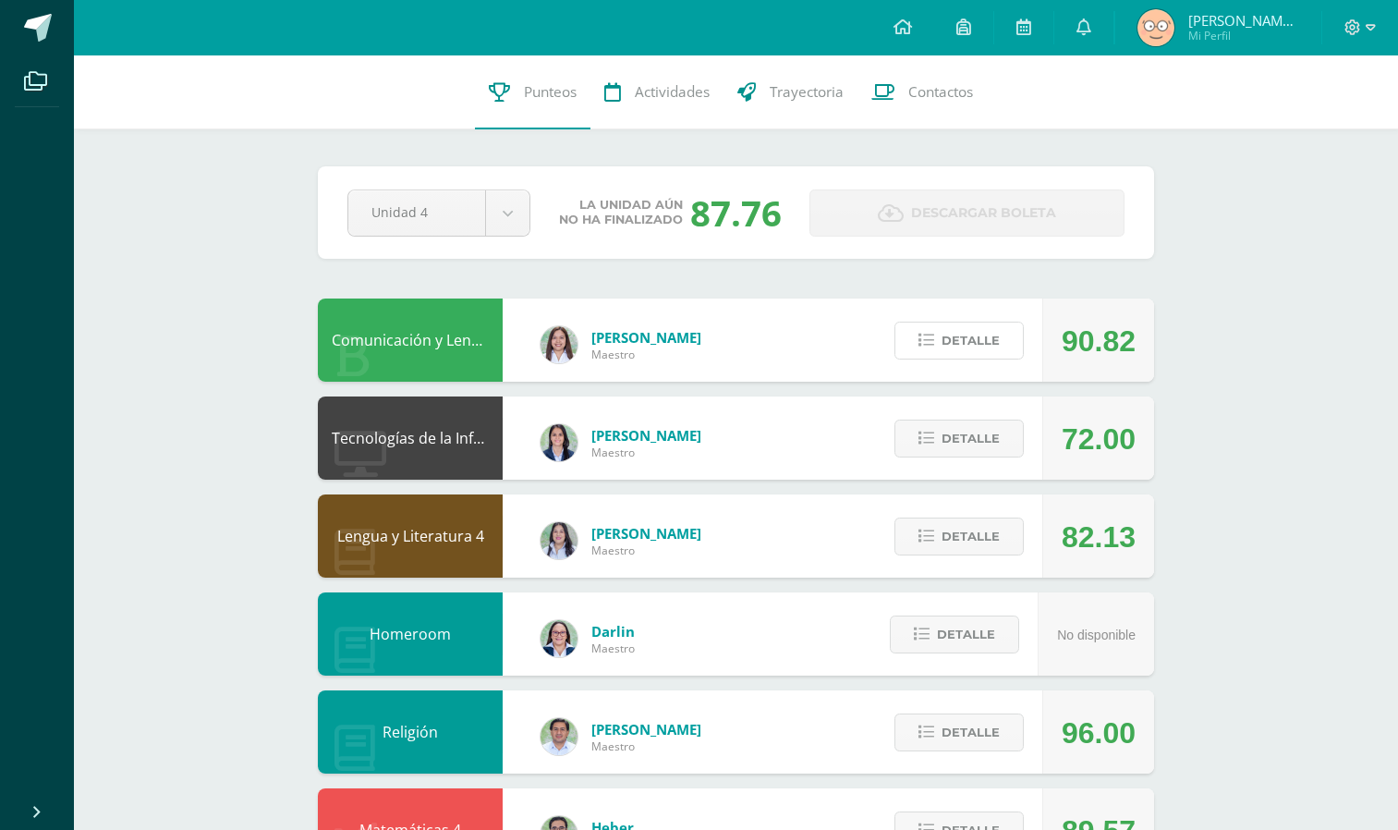
scroll to position [659, 0]
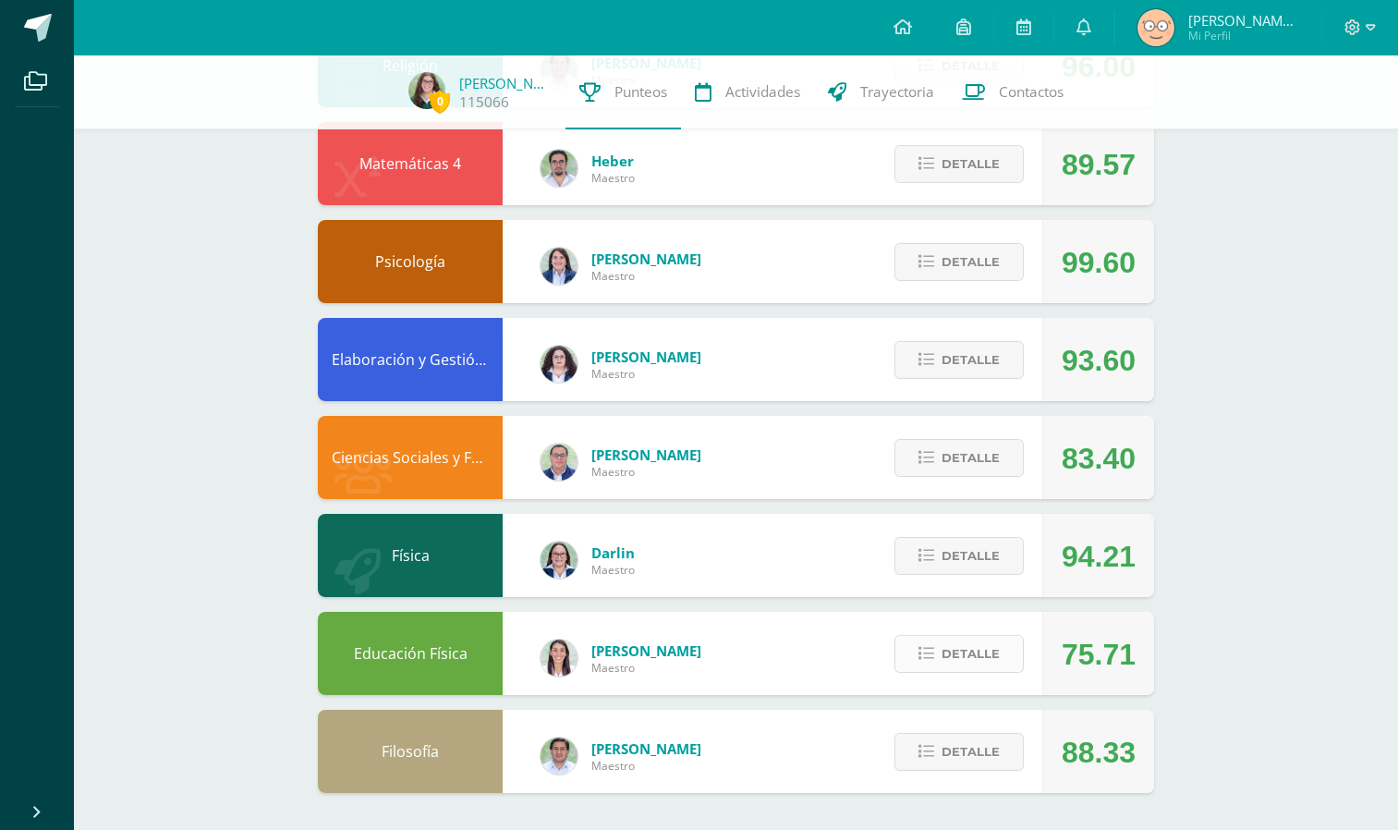
click at [987, 651] on span "Detalle" at bounding box center [971, 654] width 58 height 34
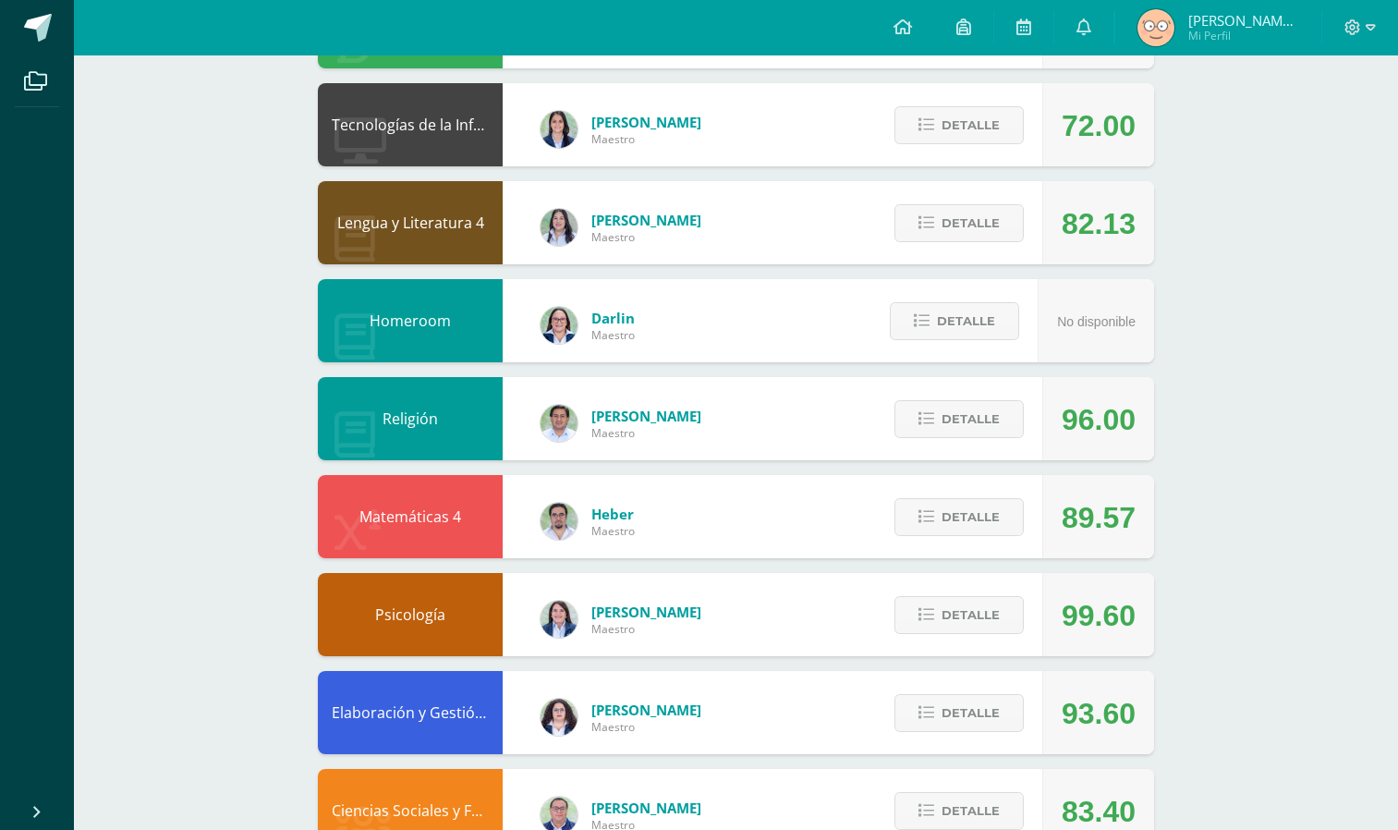
scroll to position [0, 0]
